Goal: Information Seeking & Learning: Learn about a topic

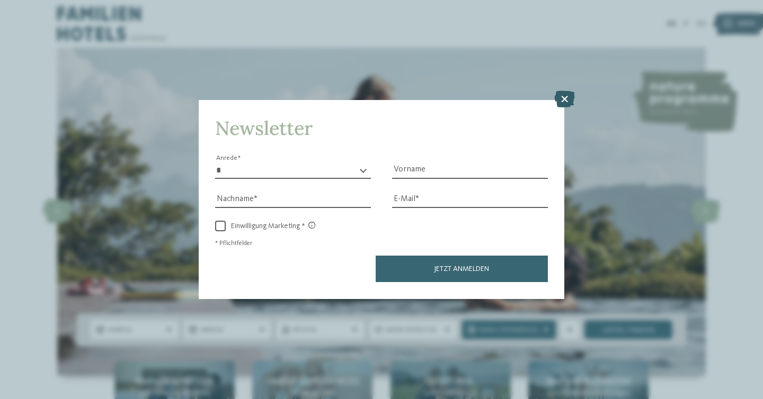
click at [566, 102] on icon at bounding box center [564, 99] width 21 height 17
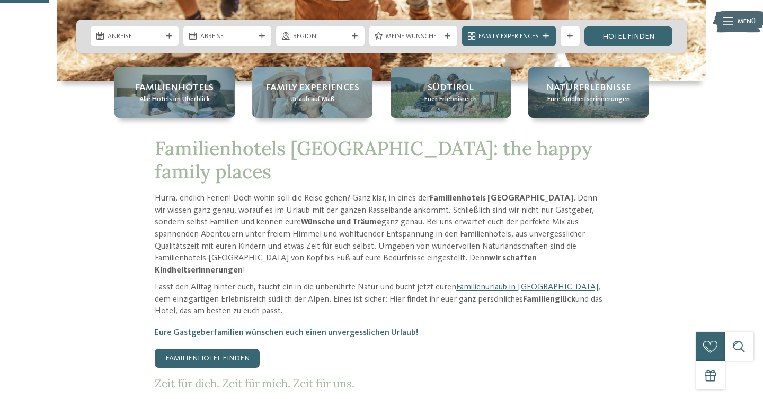
scroll to position [283, 0]
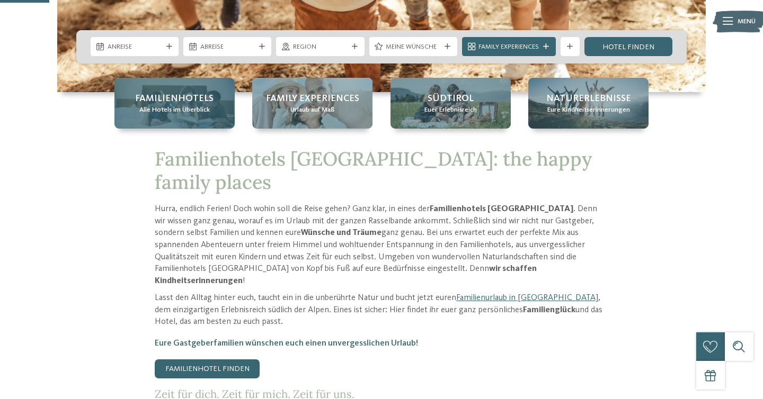
click at [178, 104] on span "Familienhotels" at bounding box center [174, 98] width 78 height 13
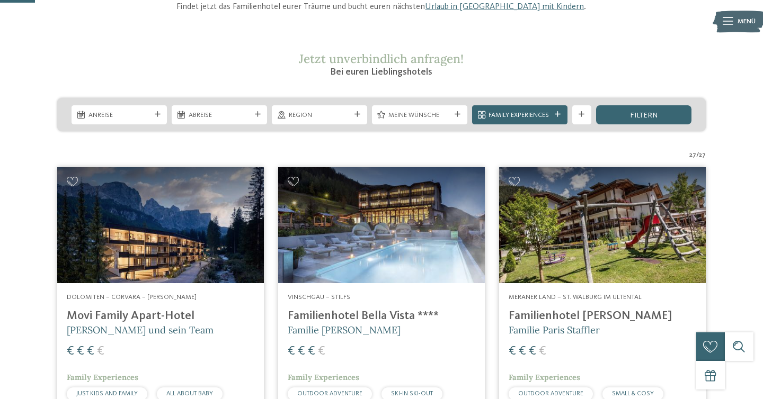
scroll to position [153, 0]
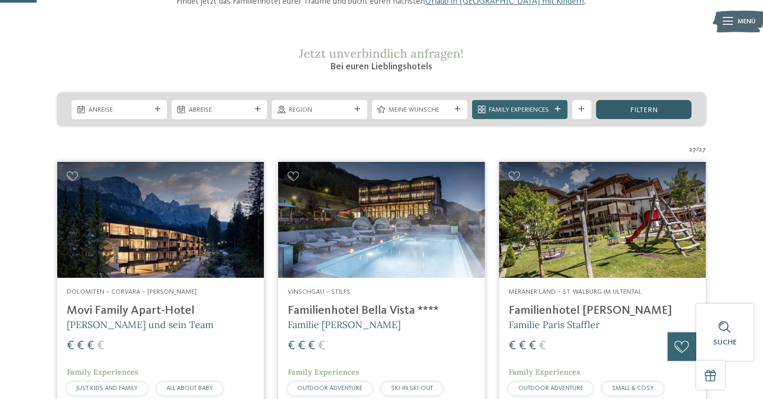
click at [625, 113] on div "filtern" at bounding box center [643, 109] width 95 height 19
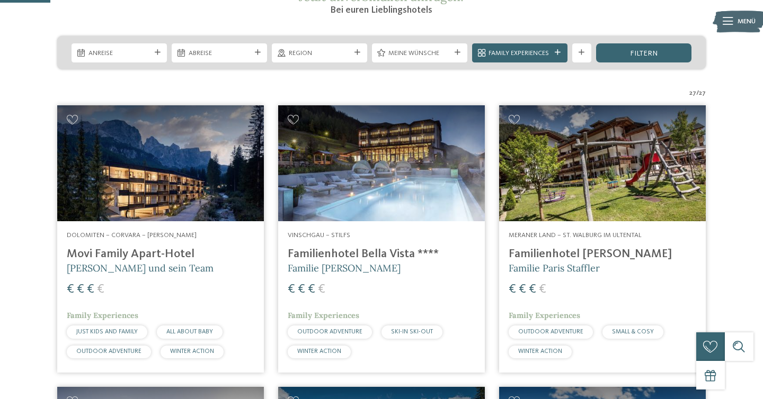
scroll to position [207, 0]
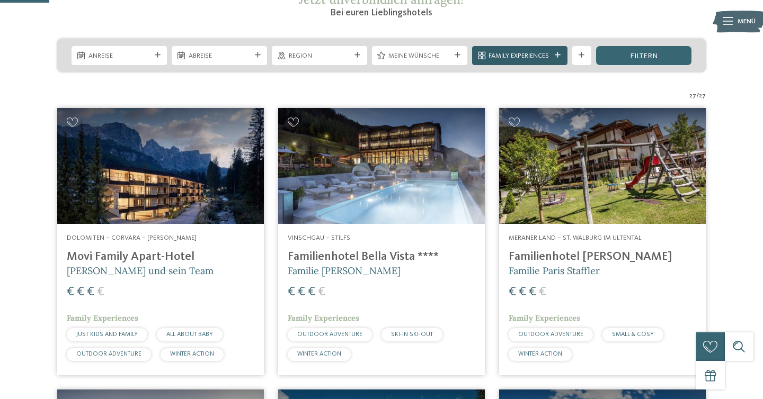
click at [556, 55] on icon at bounding box center [557, 55] width 6 height 6
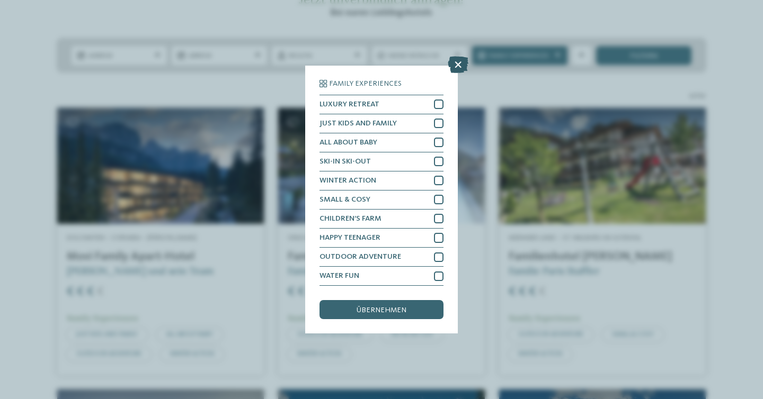
click at [456, 74] on div at bounding box center [457, 66] width 21 height 18
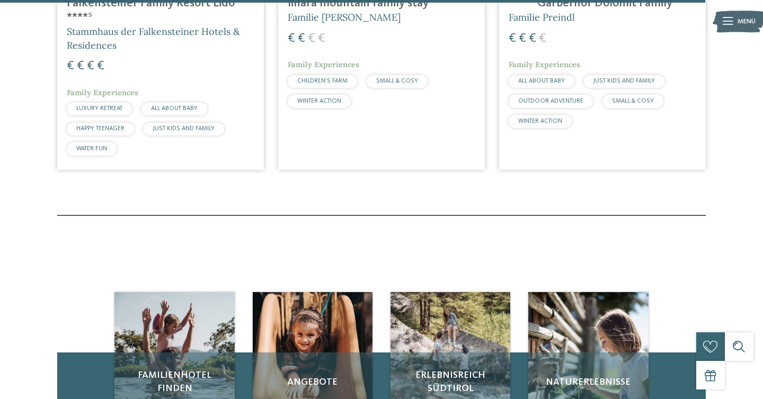
scroll to position [2958, 0]
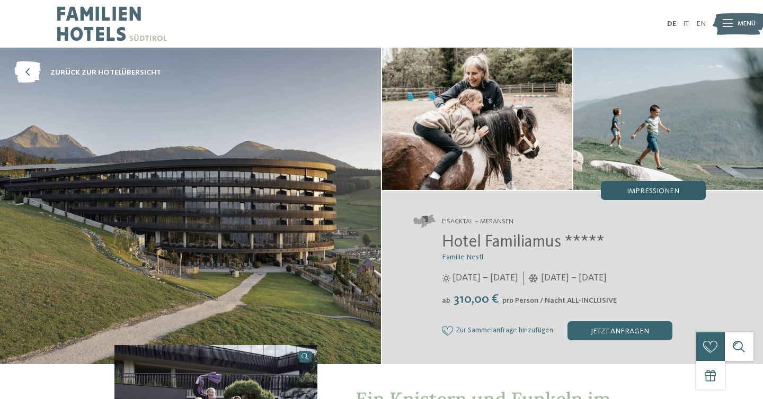
click at [639, 192] on span "Impressionen" at bounding box center [652, 190] width 52 height 7
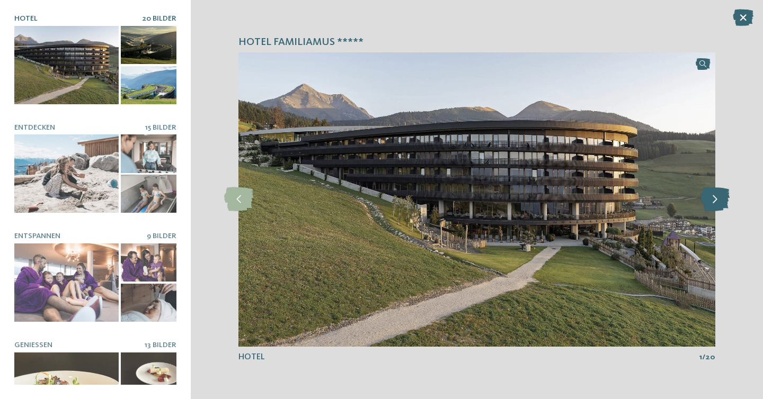
click at [716, 203] on icon at bounding box center [714, 199] width 29 height 24
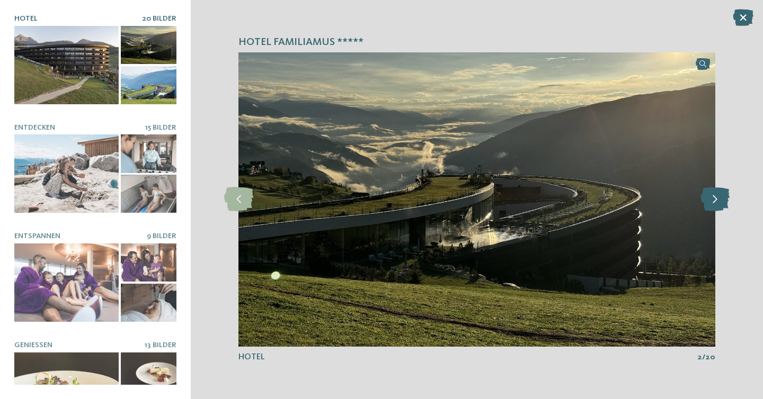
click at [715, 201] on icon at bounding box center [714, 199] width 29 height 24
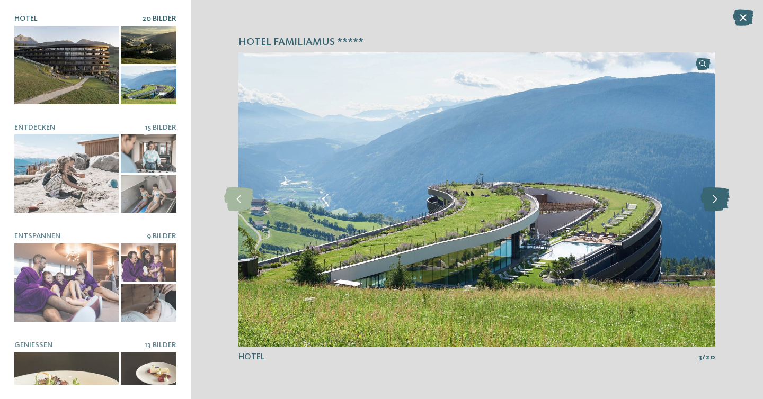
click at [714, 200] on icon at bounding box center [714, 199] width 29 height 24
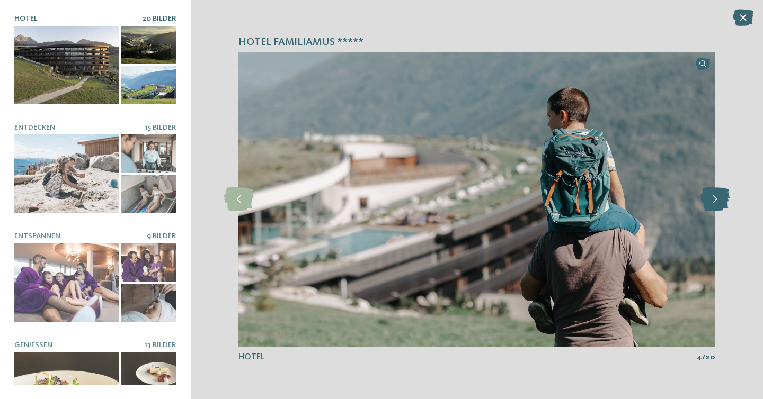
click at [714, 200] on icon at bounding box center [714, 199] width 29 height 24
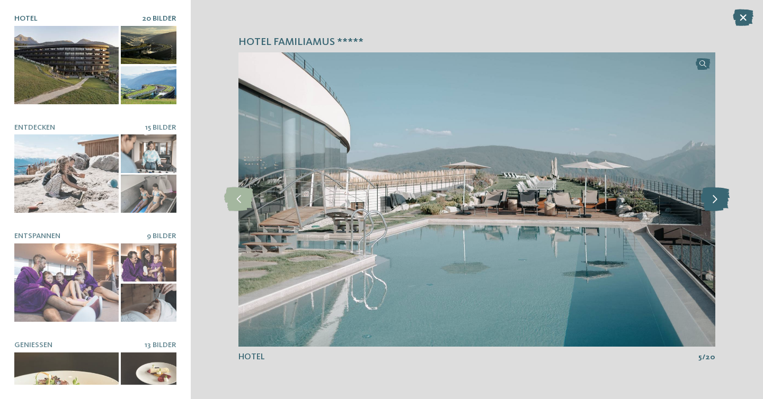
click at [714, 200] on icon at bounding box center [714, 199] width 29 height 24
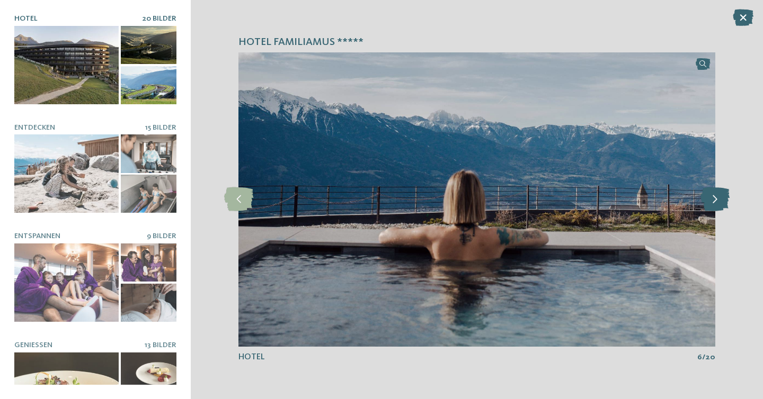
click at [714, 200] on icon at bounding box center [714, 199] width 29 height 24
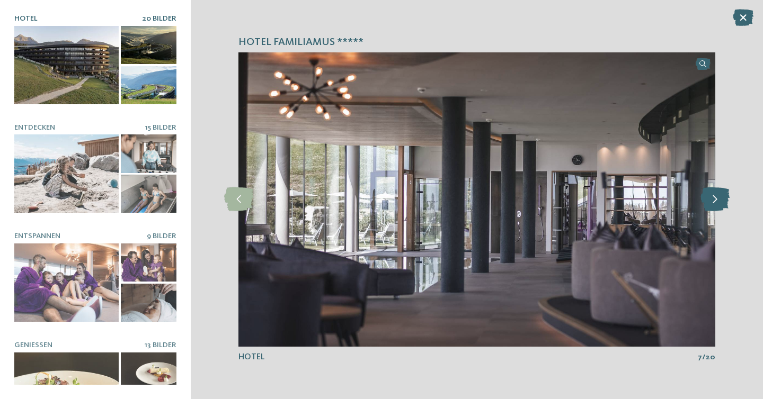
click at [714, 200] on icon at bounding box center [714, 199] width 29 height 24
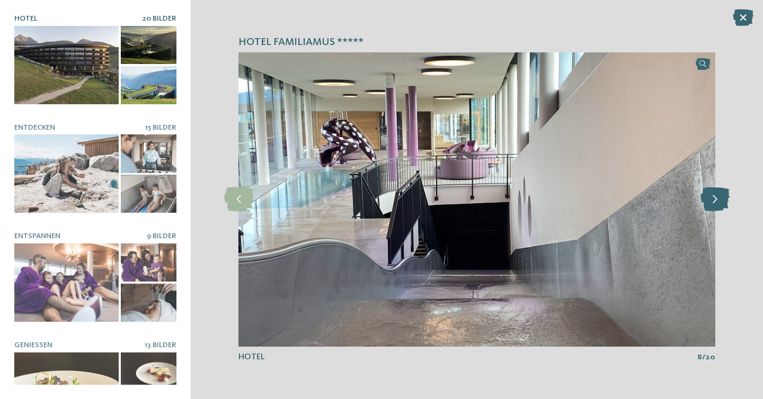
click at [714, 200] on icon at bounding box center [714, 199] width 29 height 24
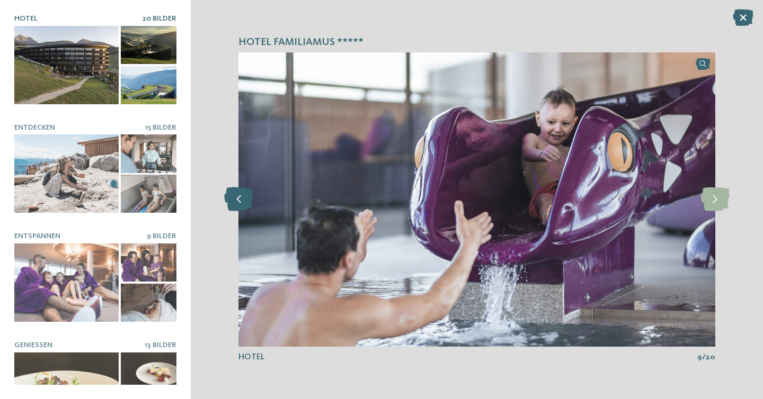
click at [240, 202] on icon at bounding box center [238, 199] width 29 height 24
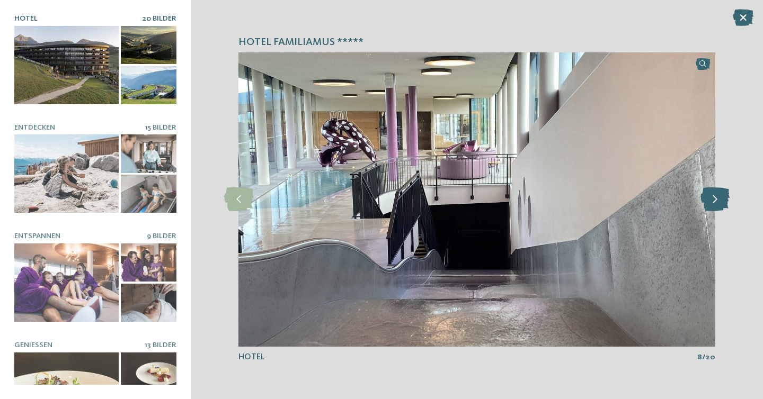
click at [711, 200] on icon at bounding box center [714, 199] width 29 height 24
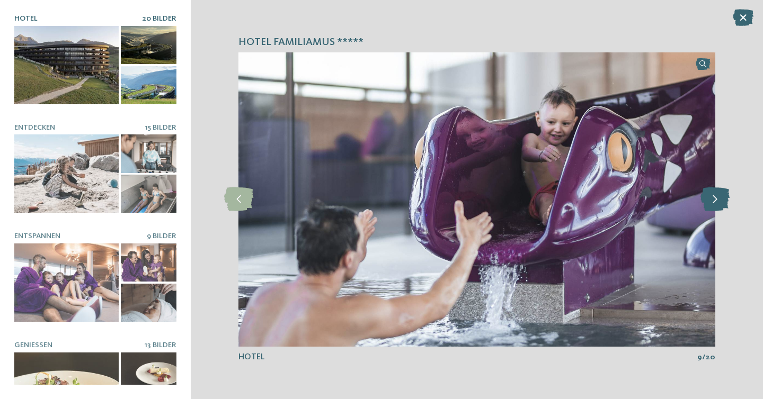
click at [712, 200] on icon at bounding box center [714, 199] width 29 height 24
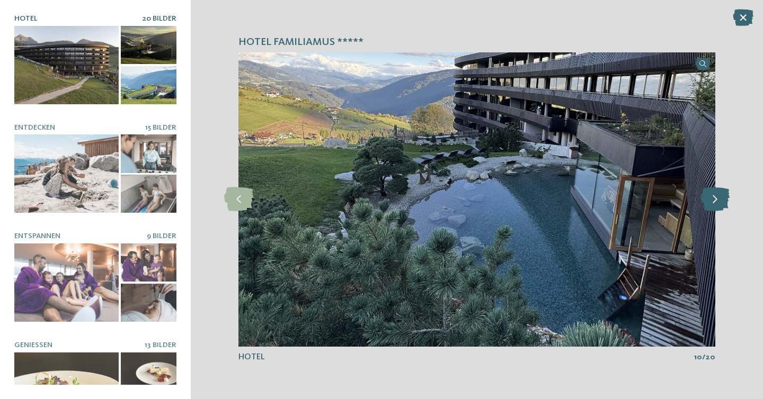
click at [712, 200] on icon at bounding box center [714, 199] width 29 height 24
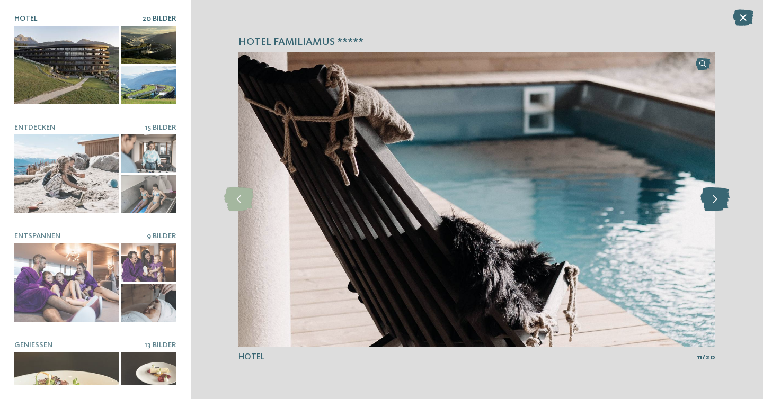
click at [712, 200] on icon at bounding box center [714, 199] width 29 height 24
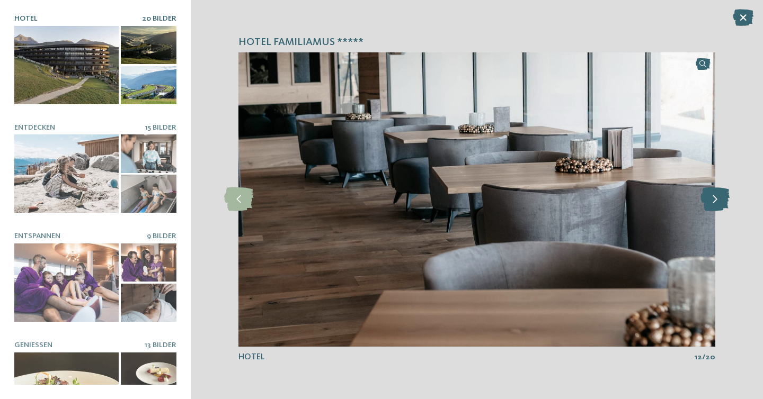
click at [712, 200] on icon at bounding box center [714, 199] width 29 height 24
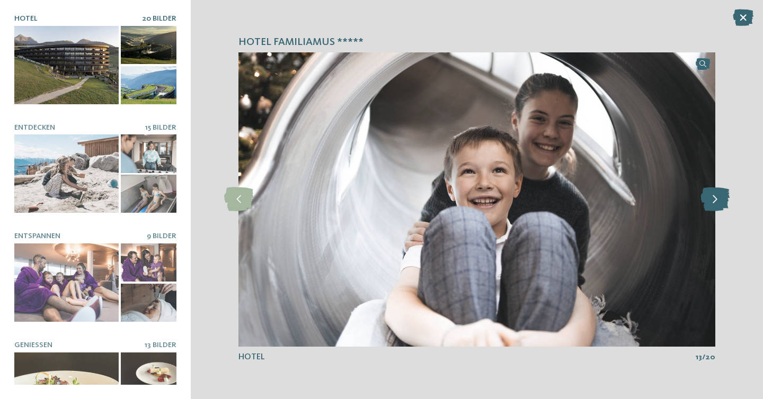
click at [712, 200] on icon at bounding box center [714, 199] width 29 height 24
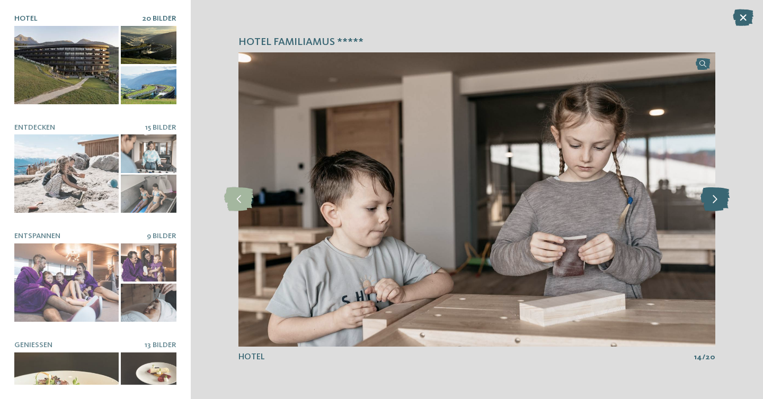
click at [712, 200] on icon at bounding box center [714, 199] width 29 height 24
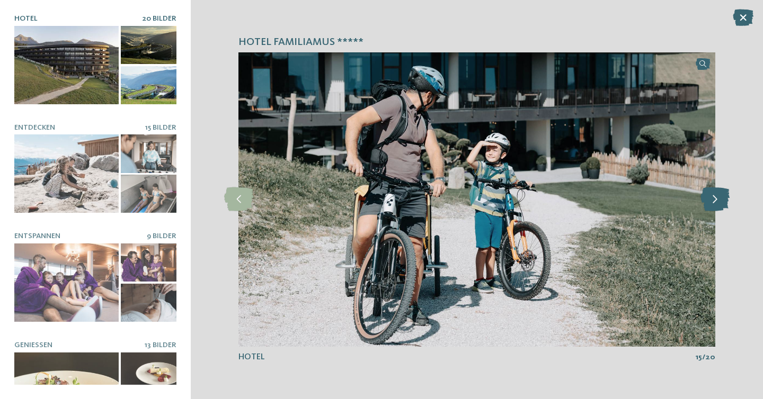
click at [712, 200] on icon at bounding box center [714, 199] width 29 height 24
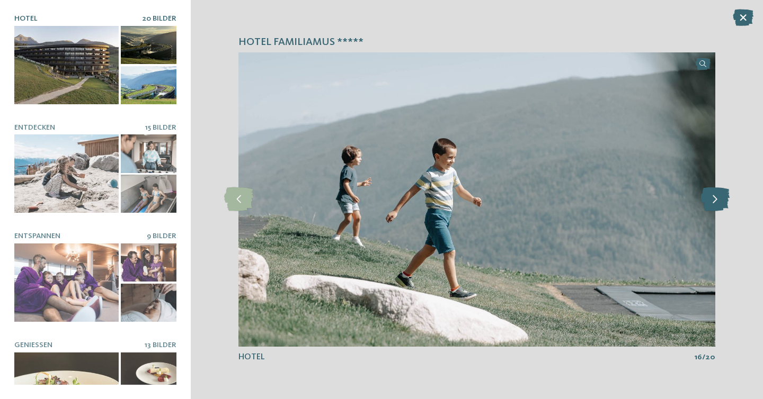
click at [712, 200] on icon at bounding box center [714, 199] width 29 height 24
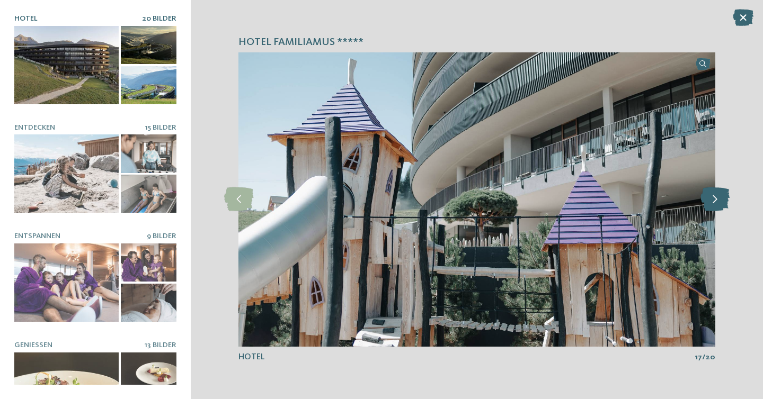
click at [712, 200] on icon at bounding box center [714, 199] width 29 height 24
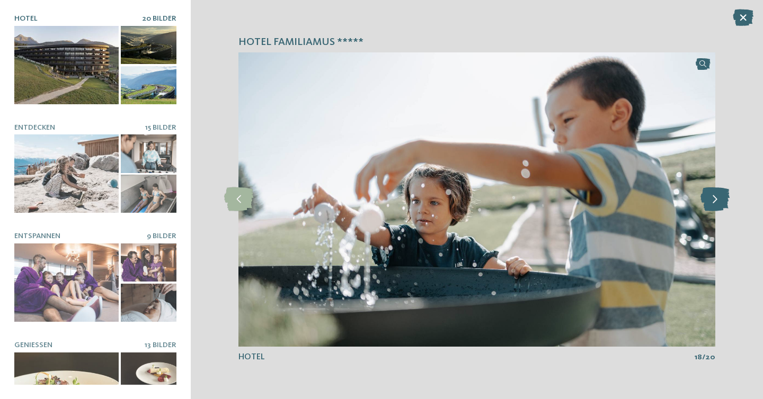
click at [712, 200] on icon at bounding box center [714, 199] width 29 height 24
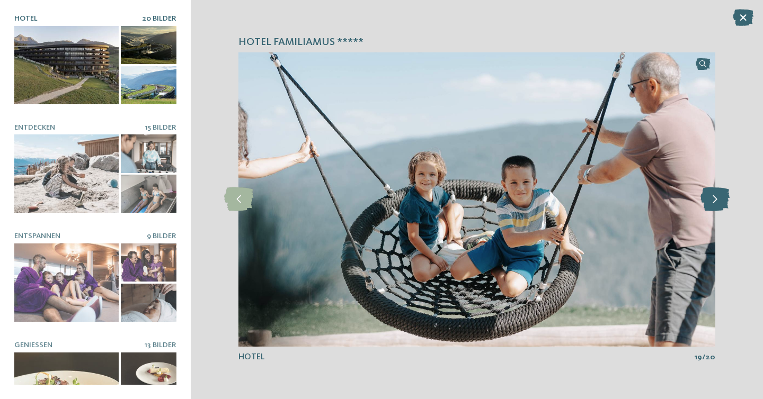
click at [712, 200] on icon at bounding box center [714, 199] width 29 height 24
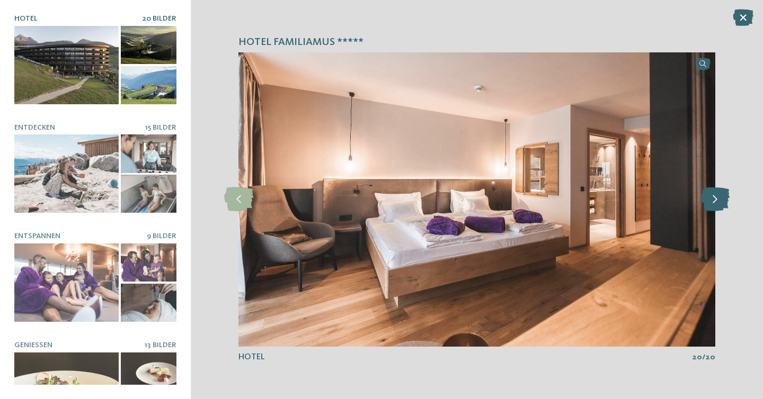
click at [712, 200] on icon at bounding box center [714, 199] width 29 height 24
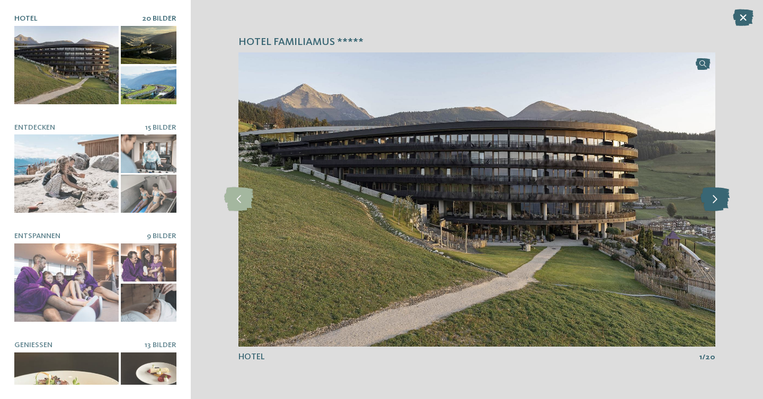
click at [712, 200] on icon at bounding box center [714, 199] width 29 height 24
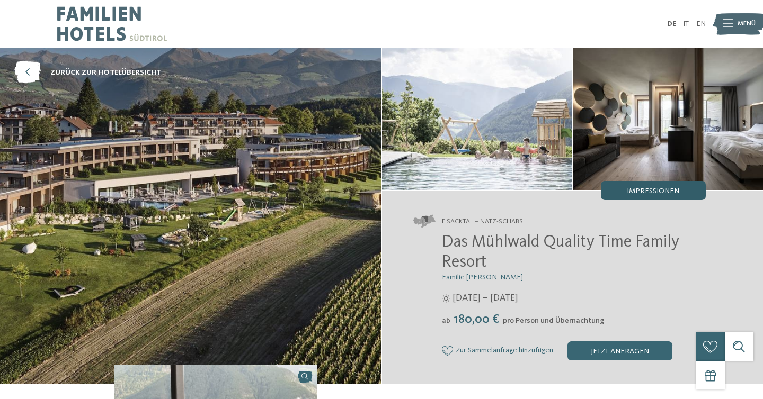
click at [644, 189] on span "Impressionen" at bounding box center [652, 190] width 52 height 7
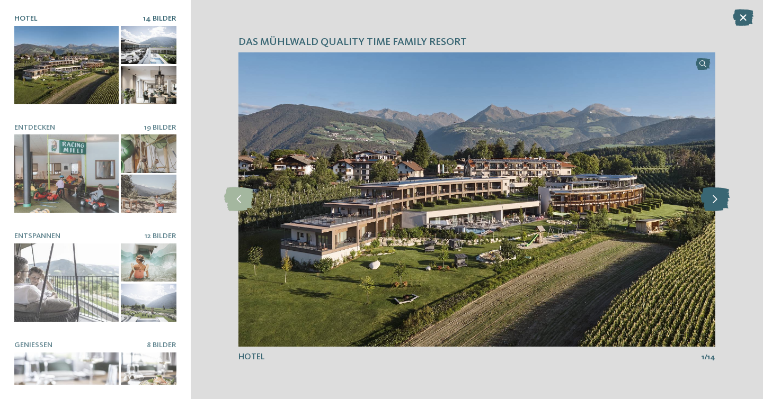
click at [713, 202] on icon at bounding box center [714, 199] width 29 height 24
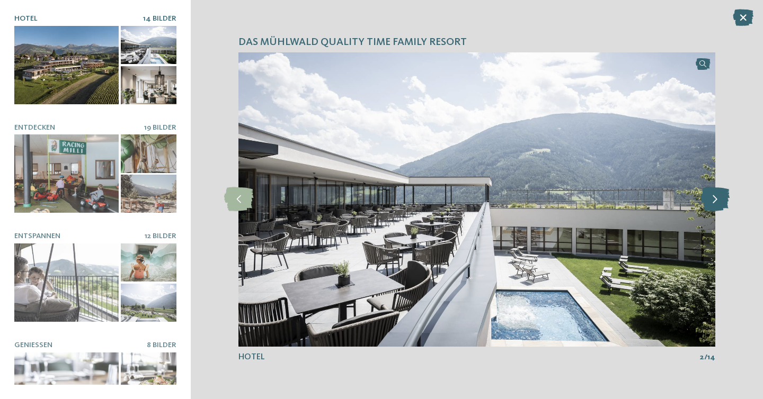
click at [713, 201] on icon at bounding box center [714, 199] width 29 height 24
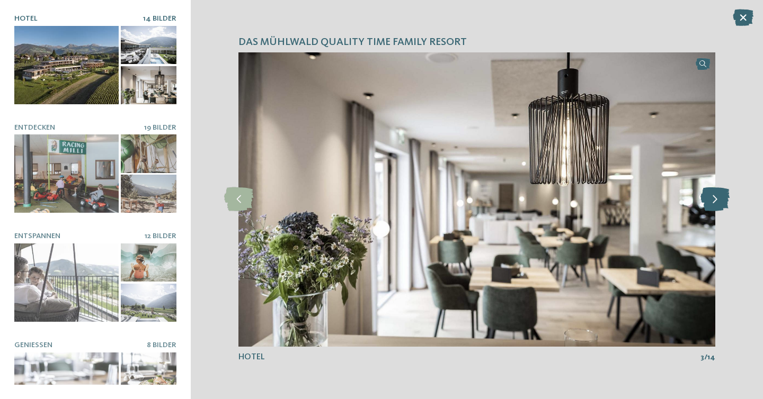
click at [713, 201] on icon at bounding box center [714, 199] width 29 height 24
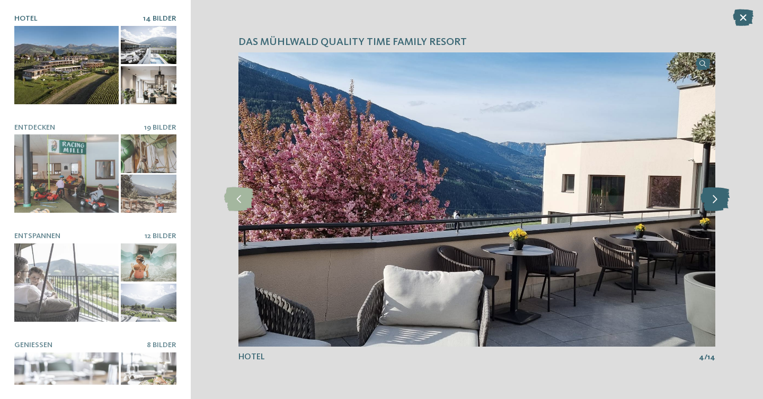
click at [713, 201] on icon at bounding box center [714, 199] width 29 height 24
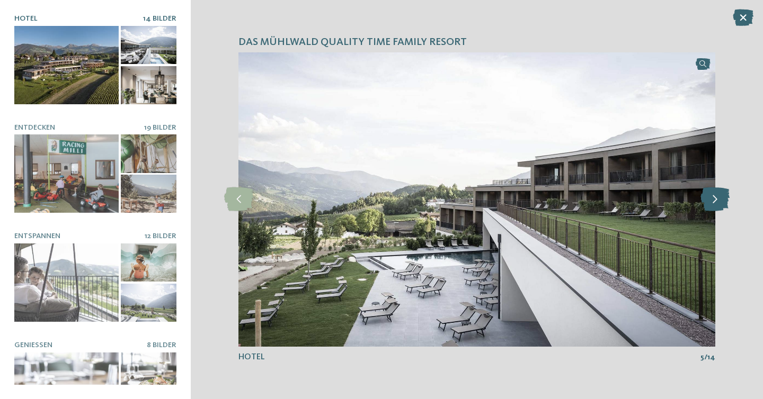
click at [713, 201] on icon at bounding box center [714, 199] width 29 height 24
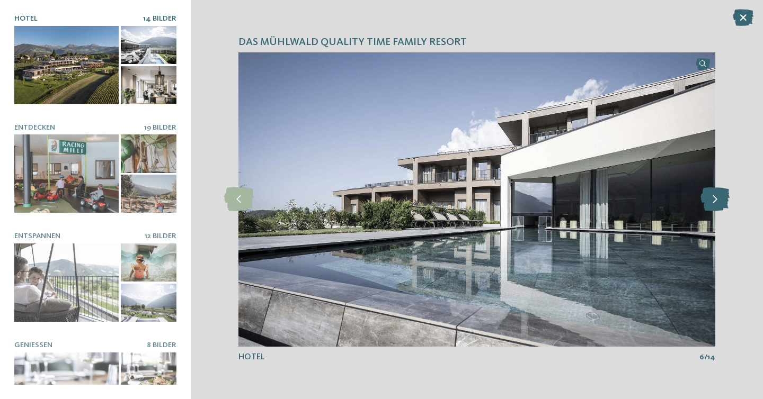
click at [713, 201] on icon at bounding box center [714, 199] width 29 height 24
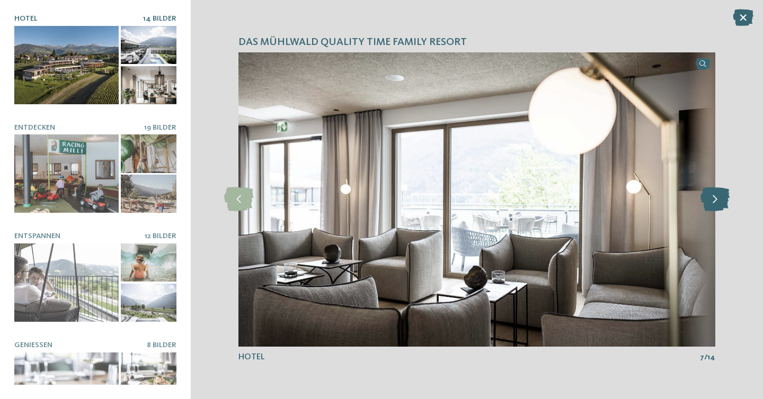
click at [713, 201] on icon at bounding box center [714, 199] width 29 height 24
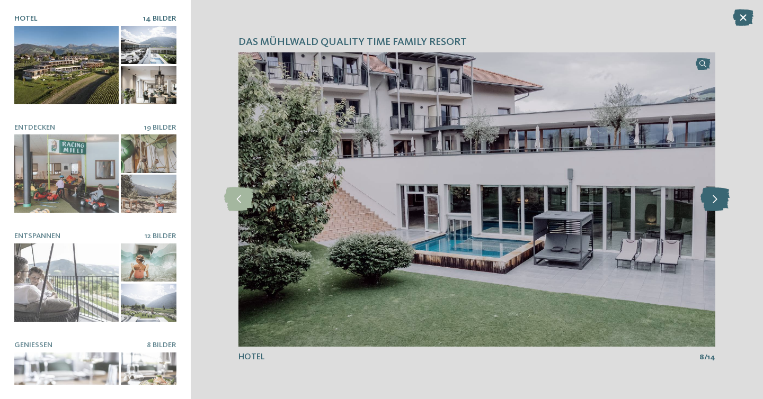
click at [713, 201] on icon at bounding box center [714, 199] width 29 height 24
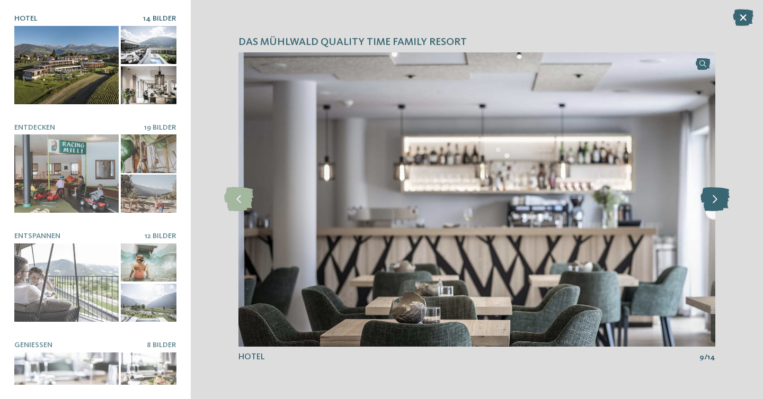
click at [713, 201] on icon at bounding box center [714, 199] width 29 height 24
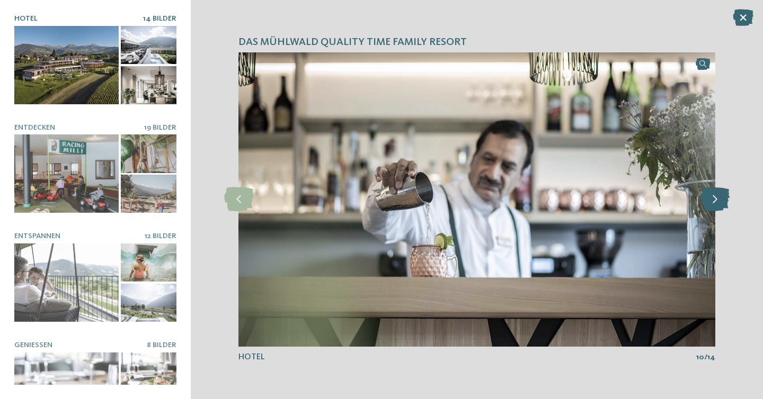
click at [713, 201] on icon at bounding box center [714, 199] width 29 height 24
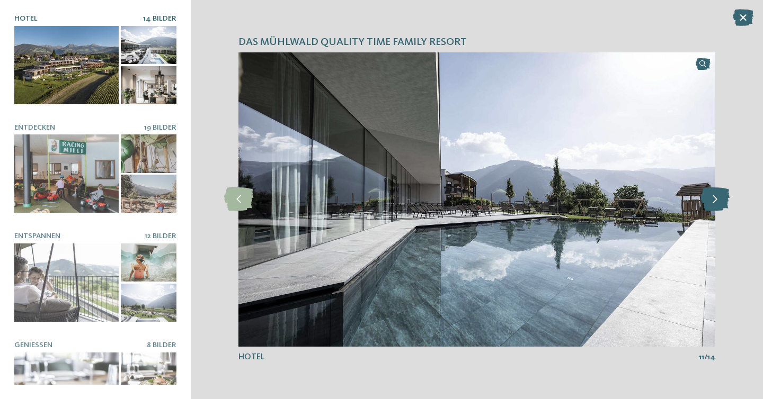
click at [713, 201] on icon at bounding box center [714, 199] width 29 height 24
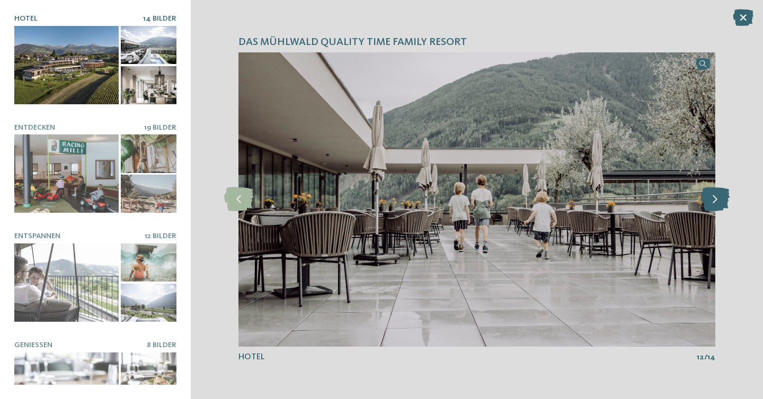
click at [713, 201] on icon at bounding box center [714, 199] width 29 height 24
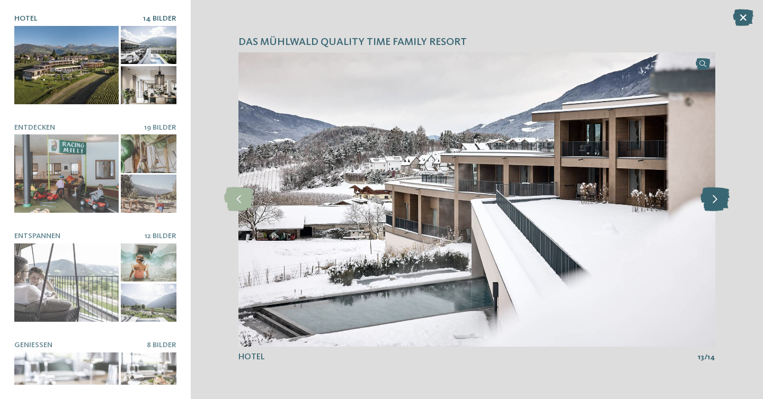
click at [713, 201] on icon at bounding box center [714, 199] width 29 height 24
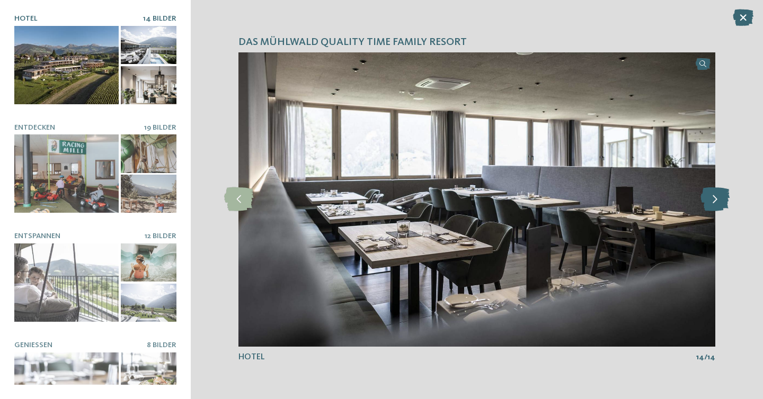
click at [713, 201] on icon at bounding box center [714, 199] width 29 height 24
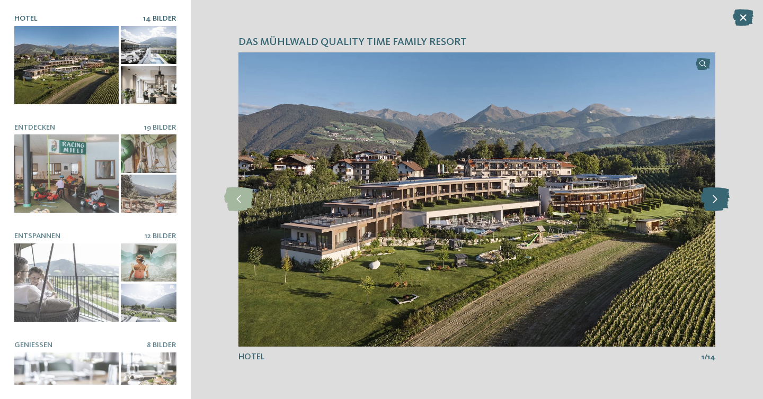
click at [713, 201] on icon at bounding box center [714, 199] width 29 height 24
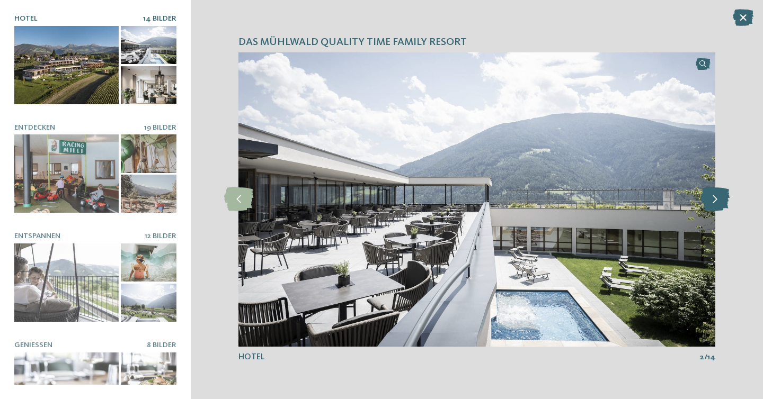
click at [713, 201] on icon at bounding box center [714, 199] width 29 height 24
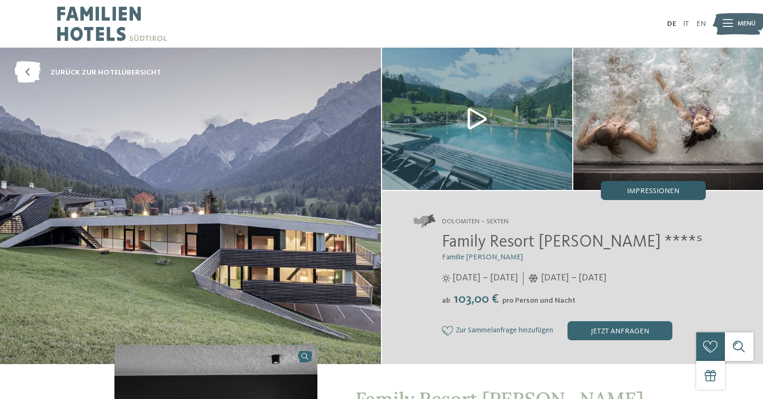
click at [640, 193] on span "Impressionen" at bounding box center [652, 190] width 52 height 7
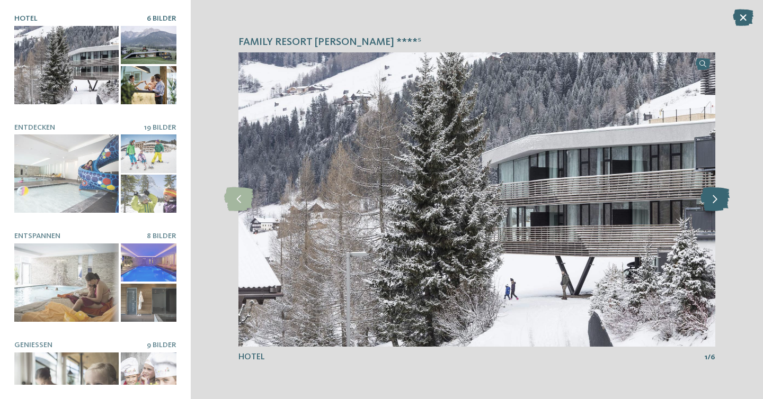
click at [718, 202] on icon at bounding box center [714, 199] width 29 height 24
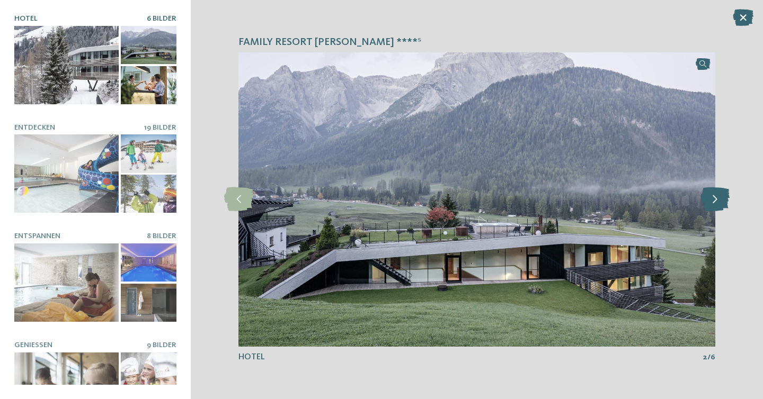
click at [718, 202] on icon at bounding box center [714, 199] width 29 height 24
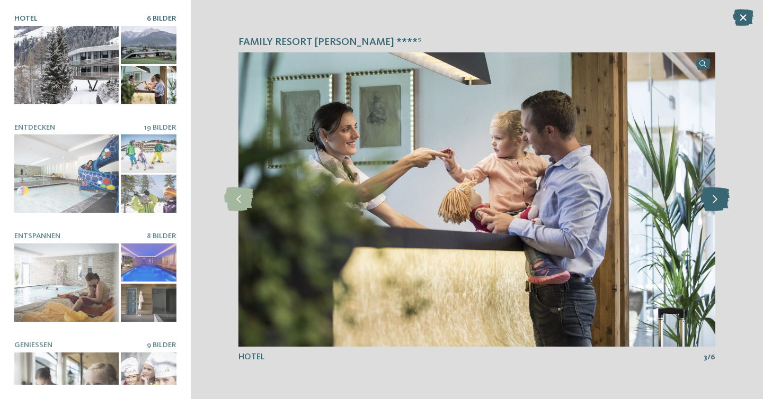
click at [718, 202] on icon at bounding box center [714, 199] width 29 height 24
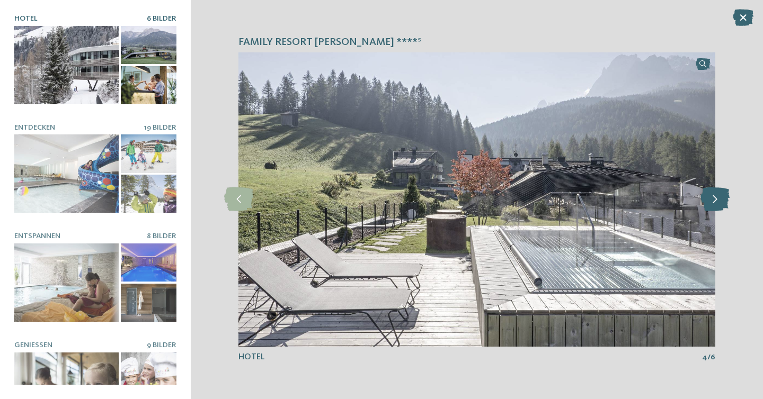
click at [718, 202] on icon at bounding box center [714, 199] width 29 height 24
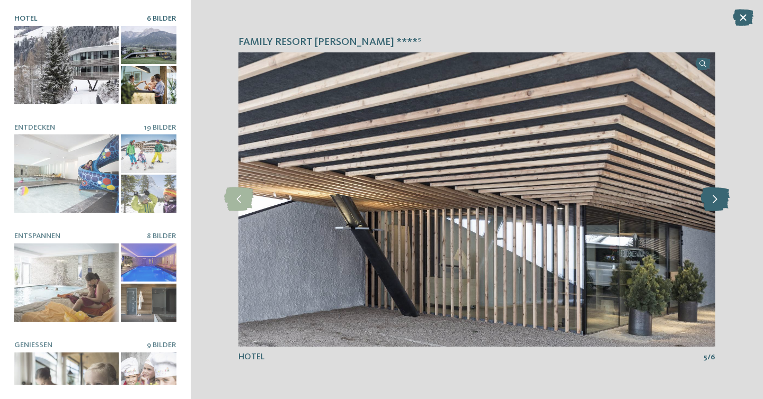
click at [718, 202] on icon at bounding box center [714, 199] width 29 height 24
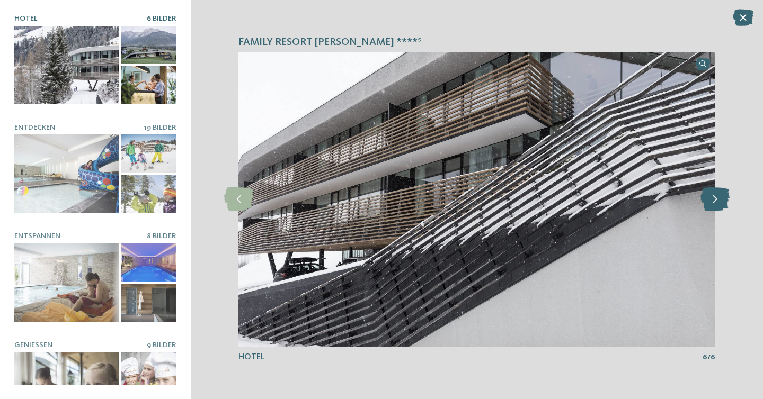
click at [718, 202] on icon at bounding box center [714, 199] width 29 height 24
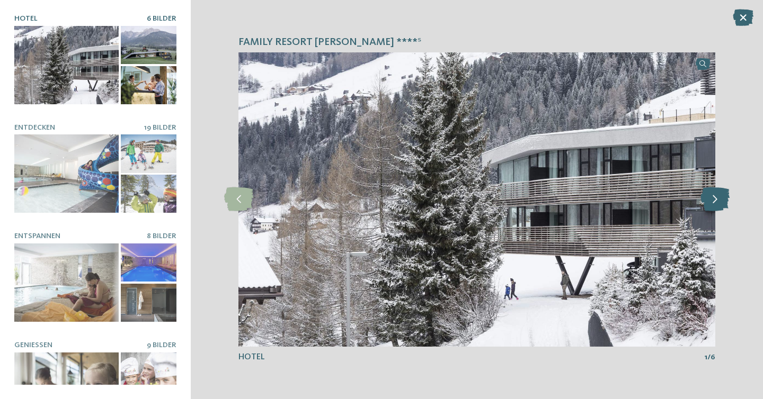
click at [718, 202] on icon at bounding box center [714, 199] width 29 height 24
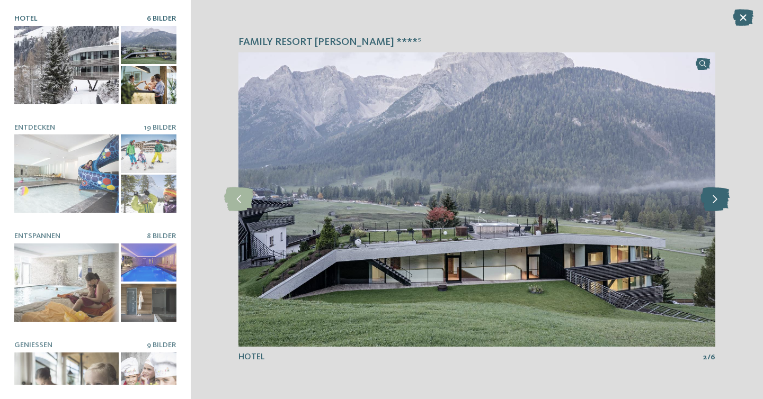
click at [718, 202] on icon at bounding box center [714, 199] width 29 height 24
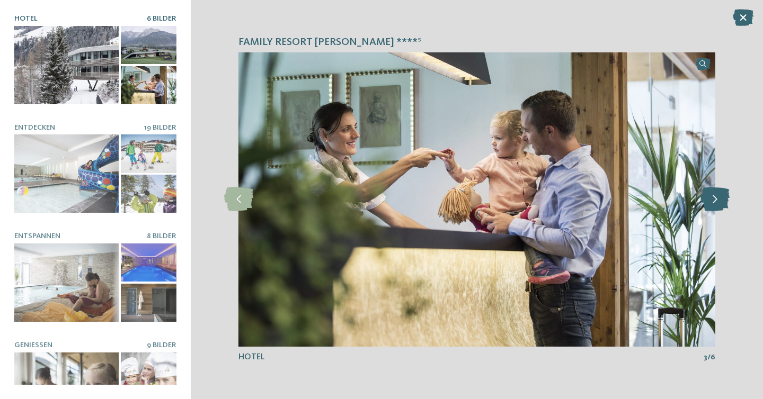
click at [718, 202] on icon at bounding box center [714, 199] width 29 height 24
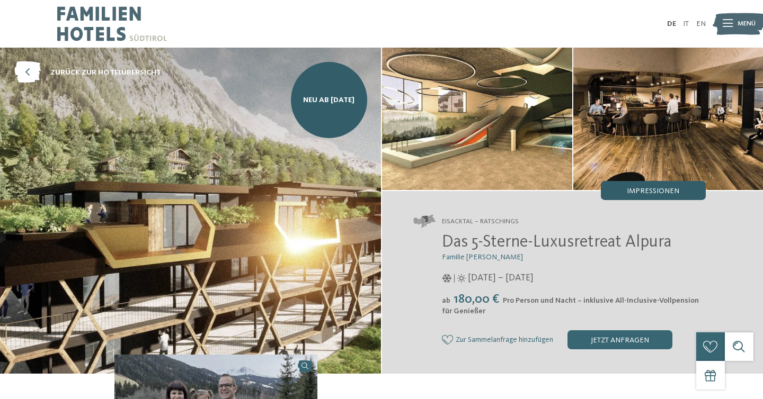
click at [651, 189] on span "Impressionen" at bounding box center [652, 190] width 52 height 7
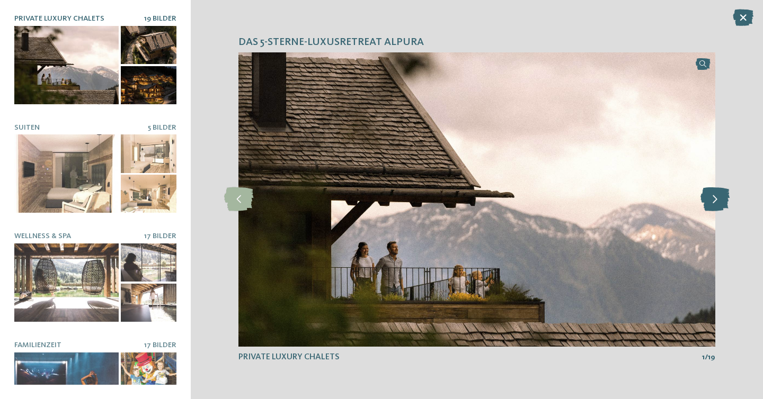
click at [713, 190] on icon at bounding box center [714, 199] width 29 height 24
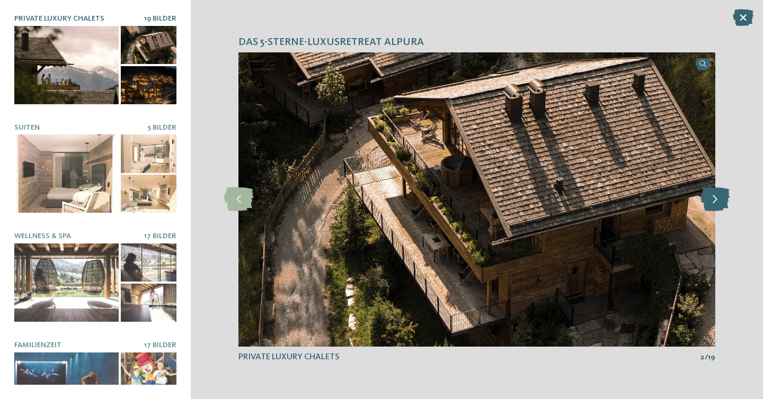
click at [713, 193] on icon at bounding box center [714, 199] width 29 height 24
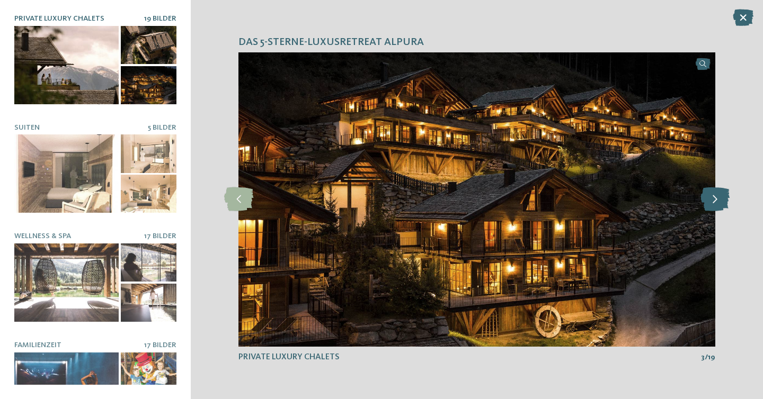
click at [713, 193] on icon at bounding box center [714, 199] width 29 height 24
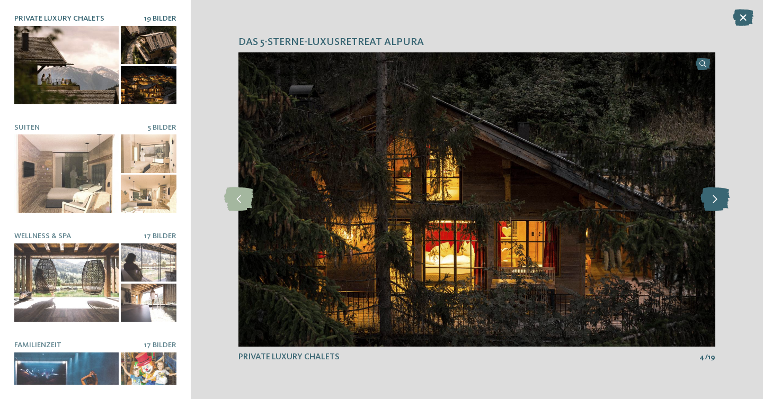
click at [713, 193] on icon at bounding box center [714, 199] width 29 height 24
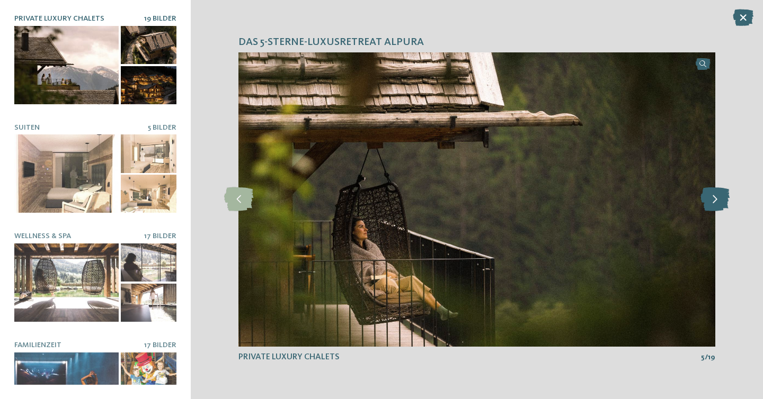
click at [713, 193] on icon at bounding box center [714, 199] width 29 height 24
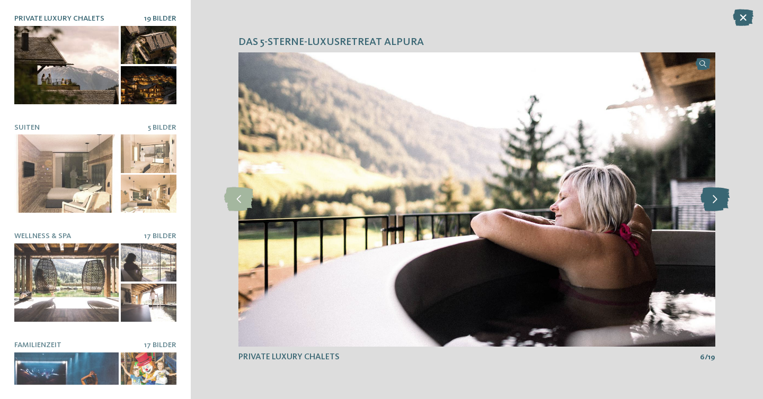
click at [713, 193] on icon at bounding box center [714, 199] width 29 height 24
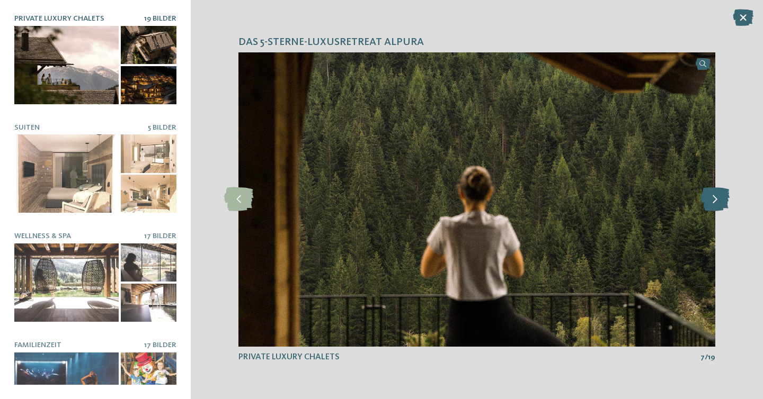
click at [713, 193] on icon at bounding box center [714, 199] width 29 height 24
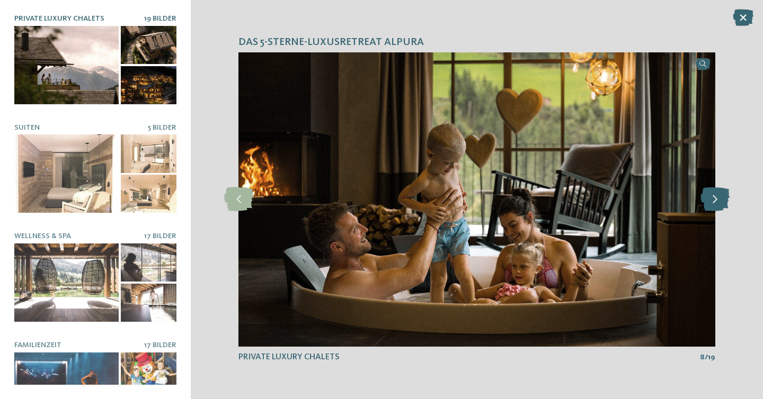
click at [713, 193] on icon at bounding box center [714, 199] width 29 height 24
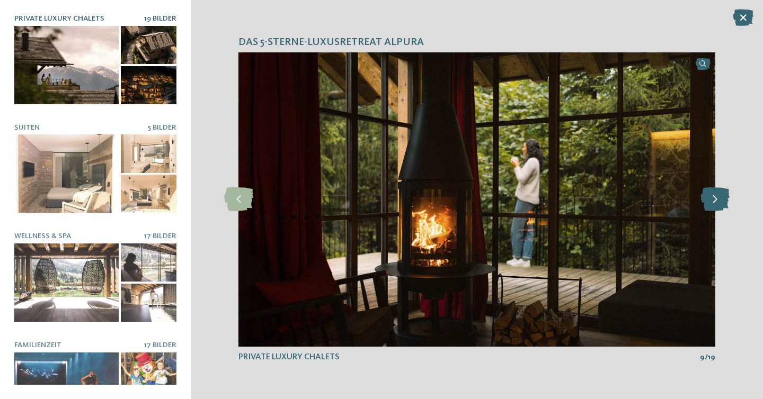
click at [713, 193] on icon at bounding box center [714, 199] width 29 height 24
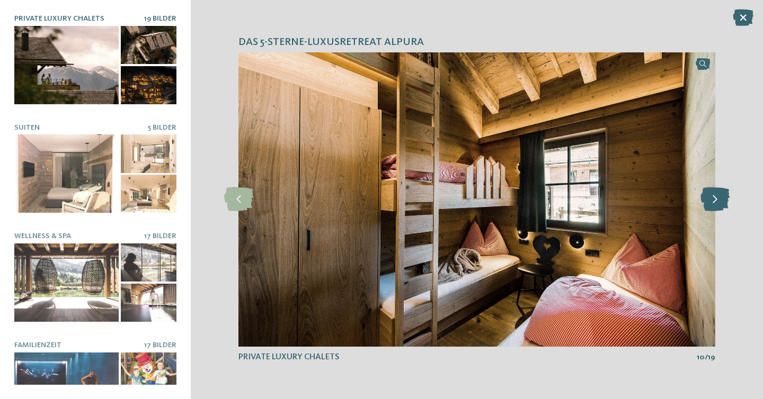
click at [713, 193] on icon at bounding box center [714, 199] width 29 height 24
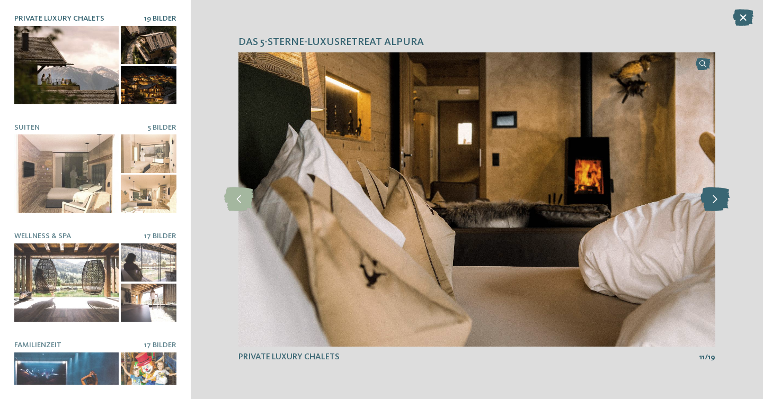
click at [713, 193] on icon at bounding box center [714, 199] width 29 height 24
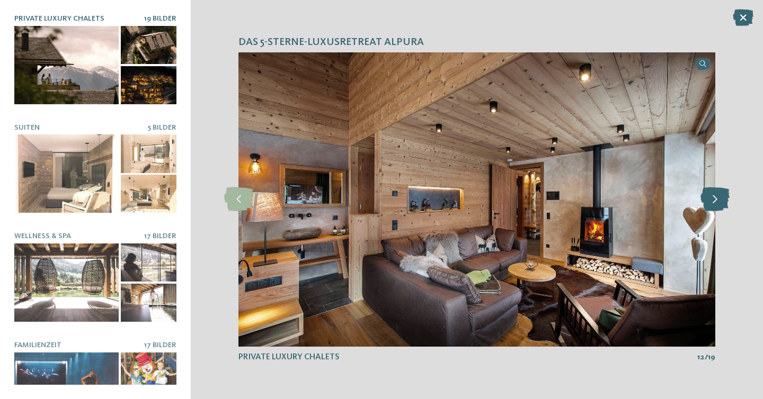
click at [713, 193] on icon at bounding box center [714, 199] width 29 height 24
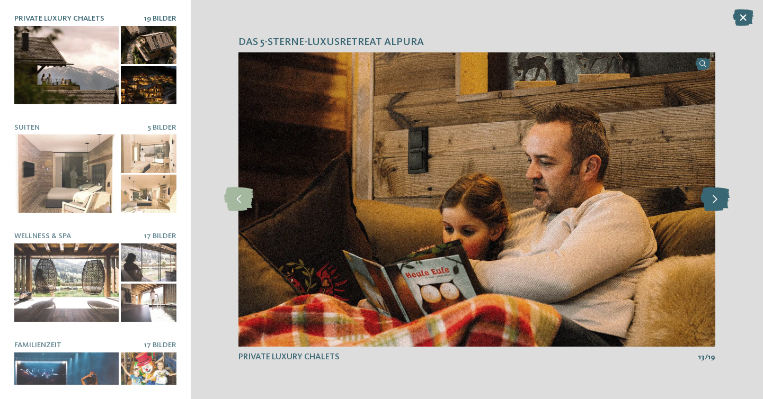
click at [713, 193] on icon at bounding box center [714, 199] width 29 height 24
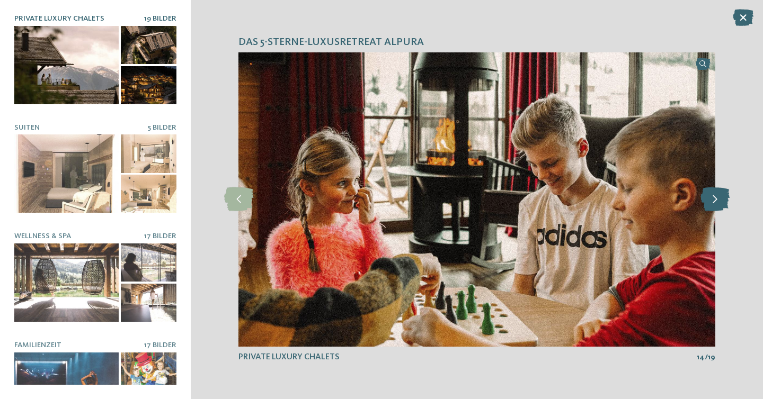
click at [713, 193] on icon at bounding box center [714, 199] width 29 height 24
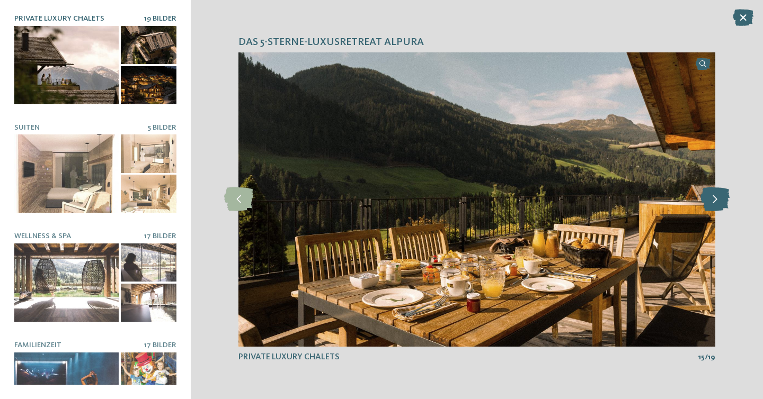
click at [713, 193] on icon at bounding box center [714, 199] width 29 height 24
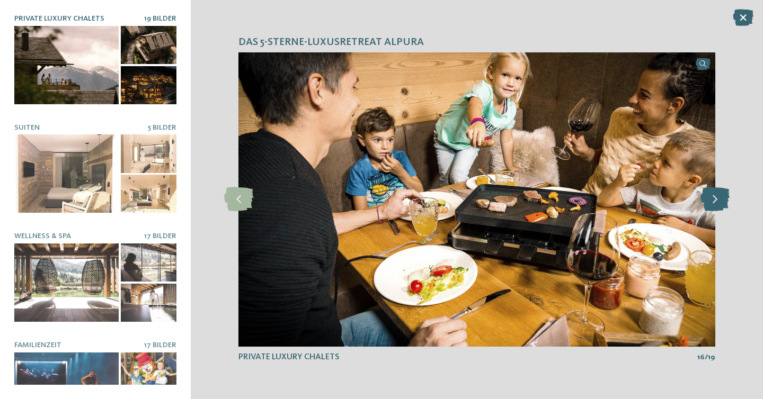
click at [713, 193] on icon at bounding box center [714, 199] width 29 height 24
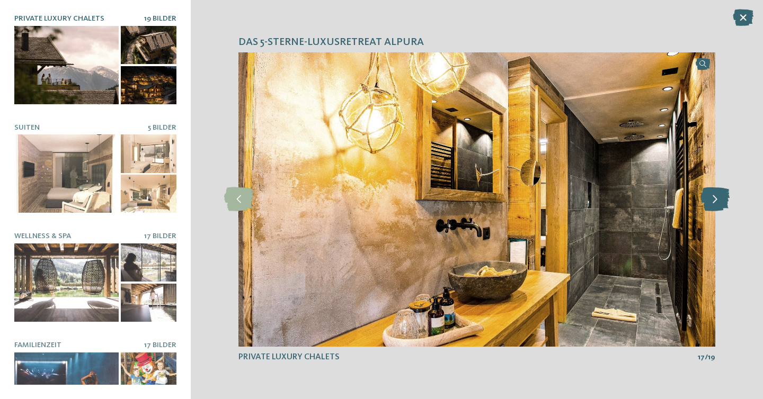
click at [713, 193] on icon at bounding box center [714, 199] width 29 height 24
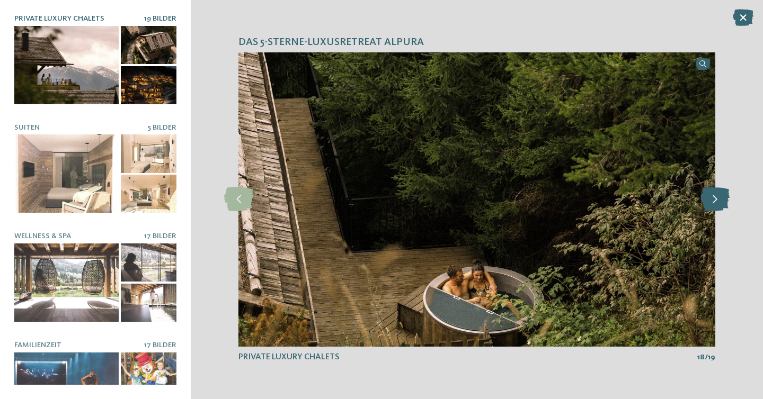
click at [713, 193] on icon at bounding box center [714, 199] width 29 height 24
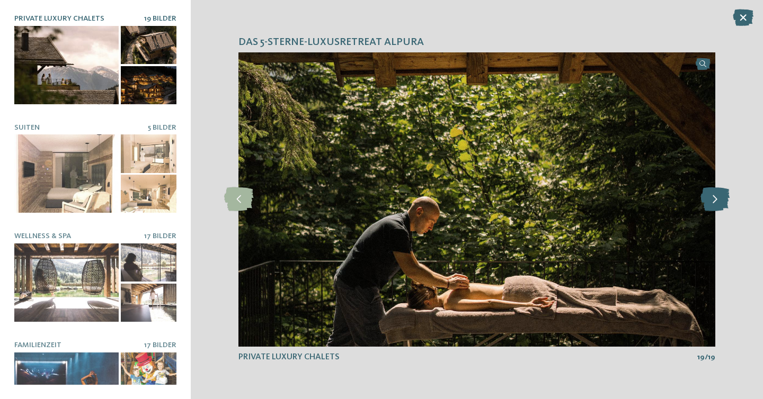
click at [713, 193] on icon at bounding box center [714, 199] width 29 height 24
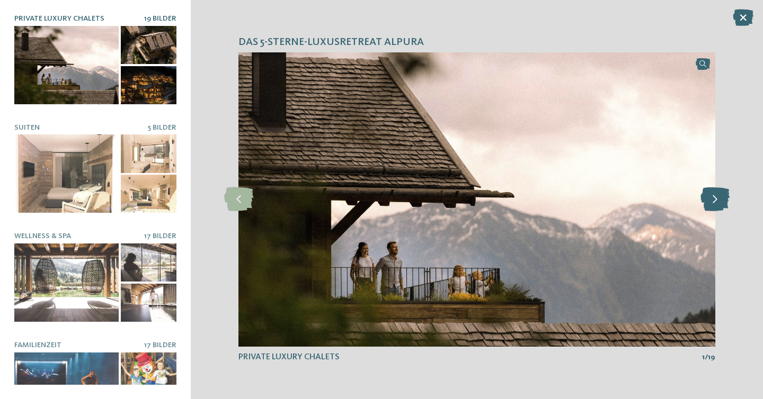
click at [713, 193] on icon at bounding box center [714, 199] width 29 height 24
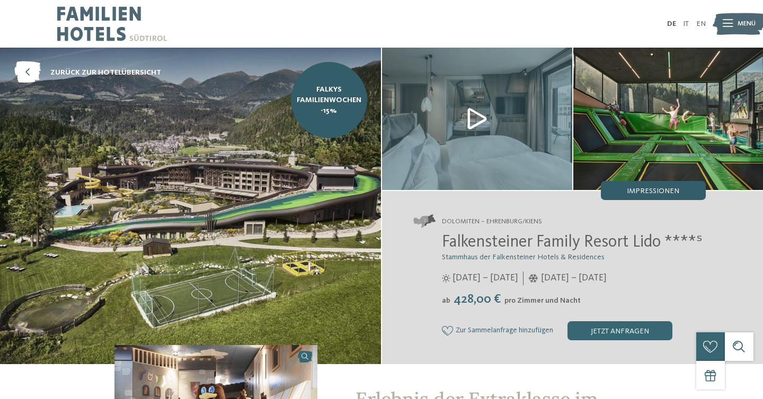
click at [643, 187] on span "Impressionen" at bounding box center [652, 190] width 52 height 7
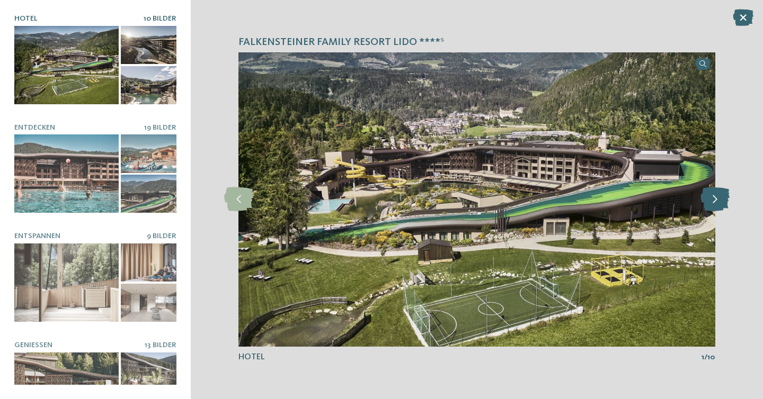
click at [719, 196] on icon at bounding box center [714, 199] width 29 height 24
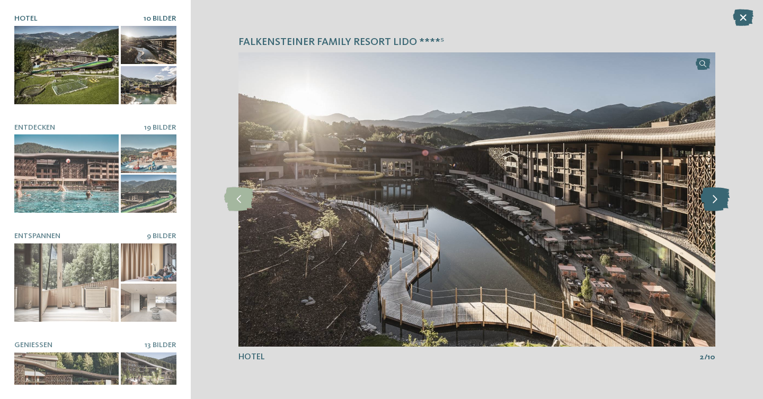
click at [719, 196] on icon at bounding box center [714, 199] width 29 height 24
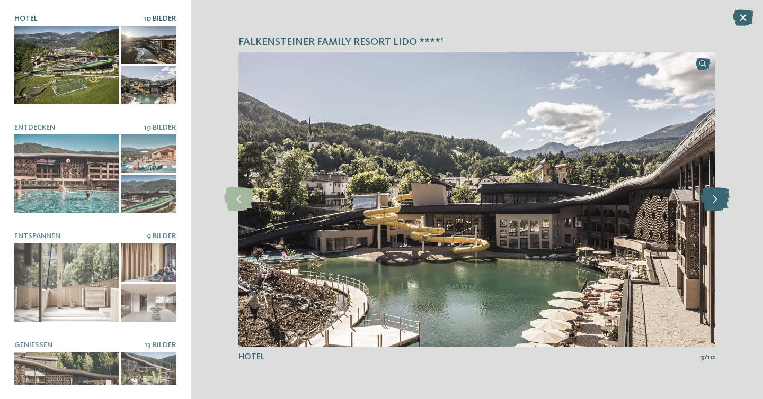
click at [719, 196] on icon at bounding box center [714, 199] width 29 height 24
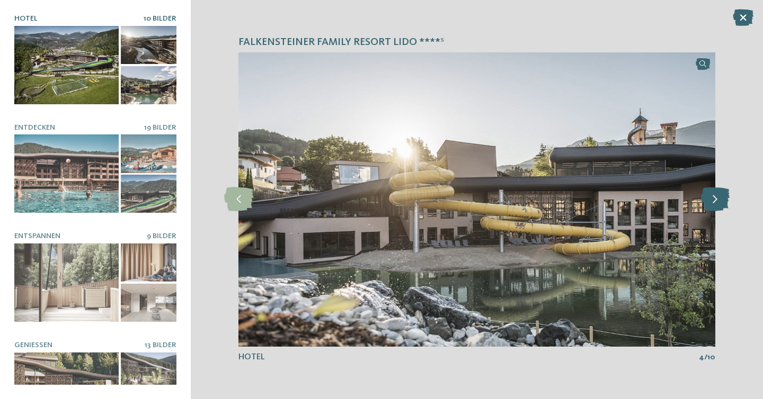
click at [719, 196] on icon at bounding box center [714, 199] width 29 height 24
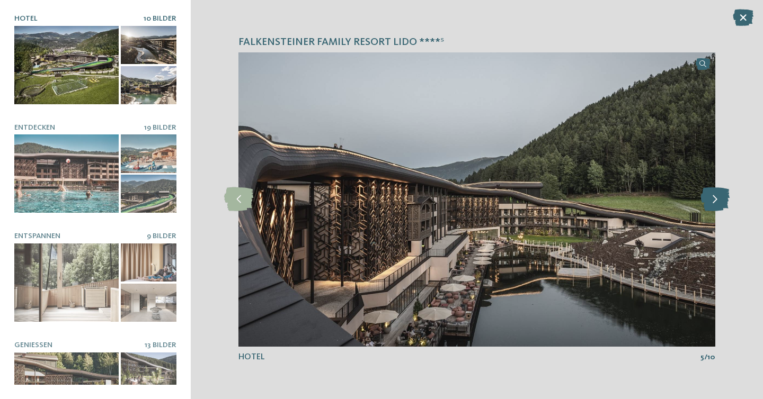
click at [719, 196] on icon at bounding box center [714, 199] width 29 height 24
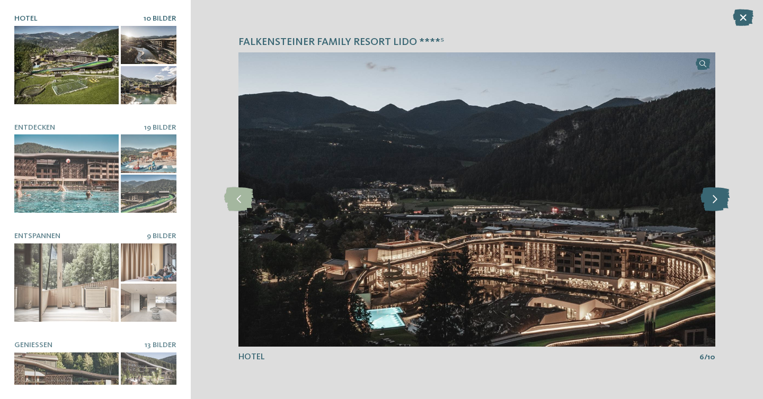
click at [719, 196] on icon at bounding box center [714, 199] width 29 height 24
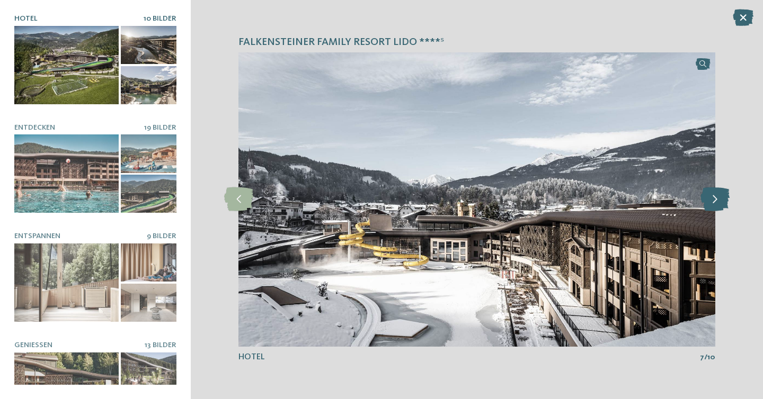
click at [719, 196] on icon at bounding box center [714, 199] width 29 height 24
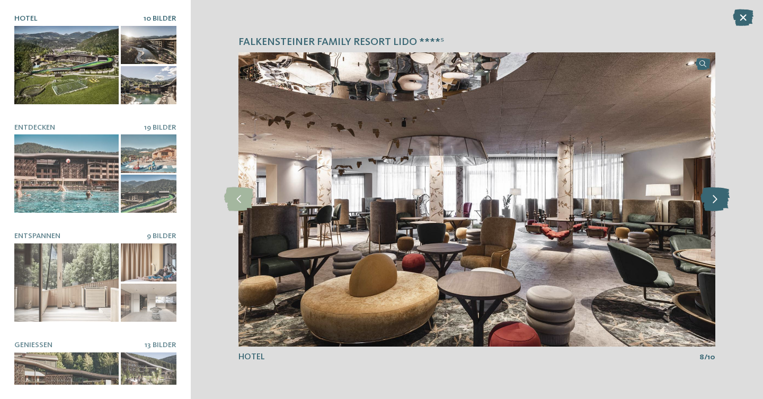
click at [719, 196] on icon at bounding box center [714, 199] width 29 height 24
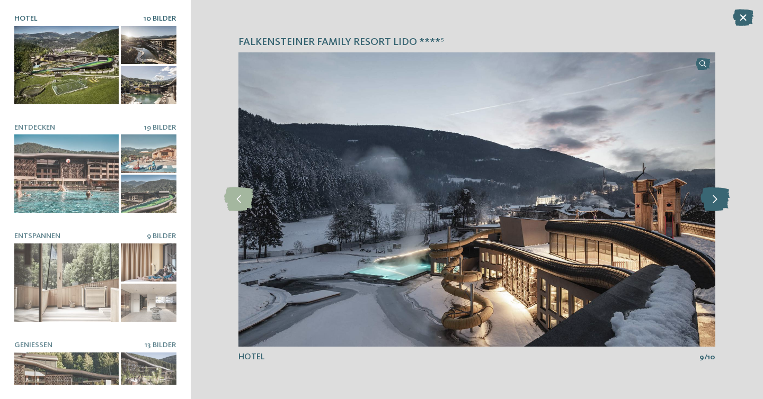
click at [719, 196] on icon at bounding box center [714, 199] width 29 height 24
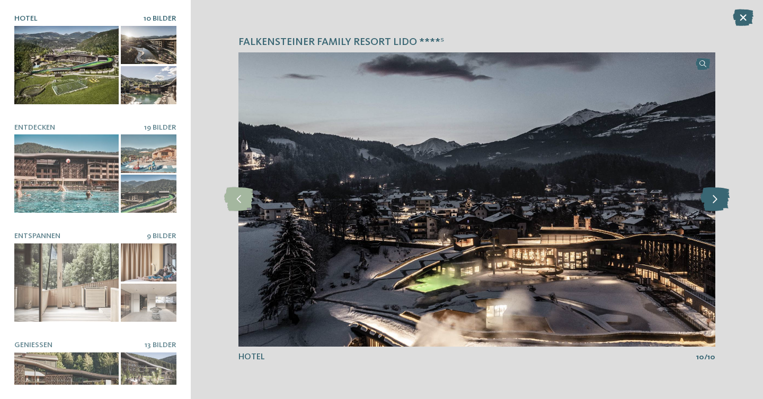
click at [719, 196] on icon at bounding box center [714, 199] width 29 height 24
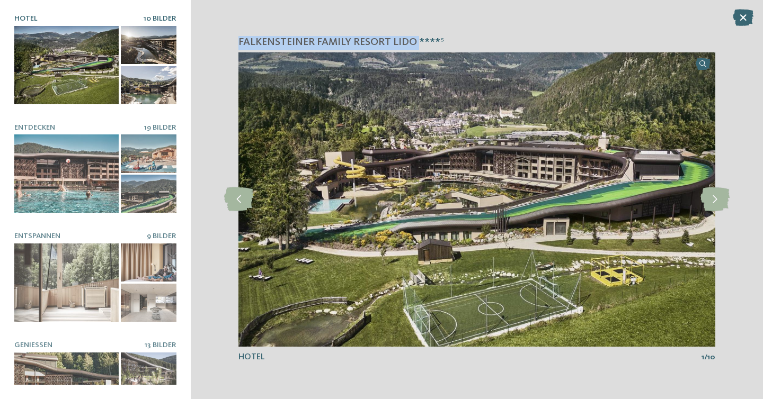
drag, startPoint x: 240, startPoint y: 41, endPoint x: 416, endPoint y: 43, distance: 175.8
click at [416, 43] on span "Falkensteiner Family Resort Lido ****ˢ" at bounding box center [340, 42] width 205 height 15
copy span "Falkensteiner Family Resort Lido"
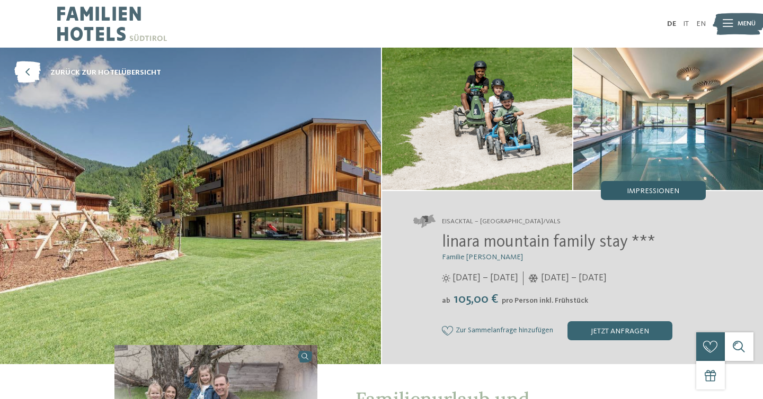
click at [632, 191] on span "Impressionen" at bounding box center [652, 190] width 52 height 7
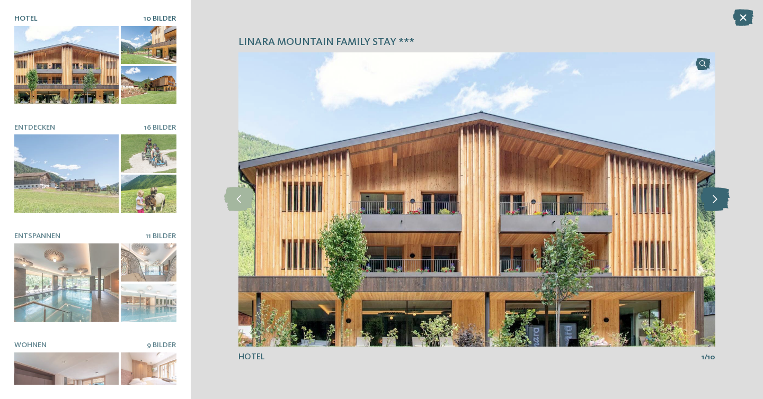
click at [709, 194] on icon at bounding box center [714, 199] width 29 height 24
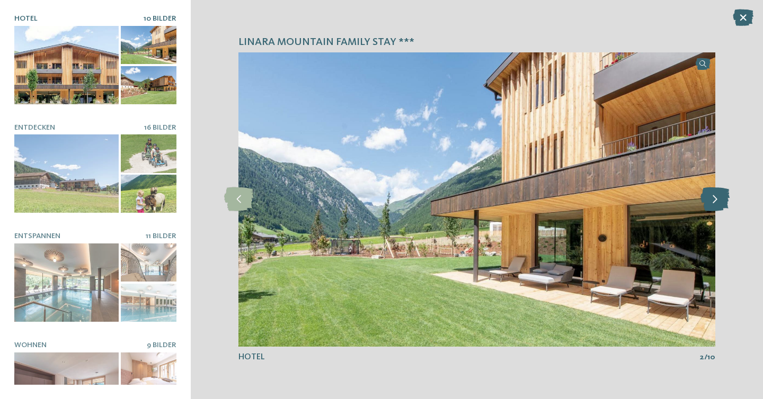
click at [712, 199] on icon at bounding box center [714, 199] width 29 height 24
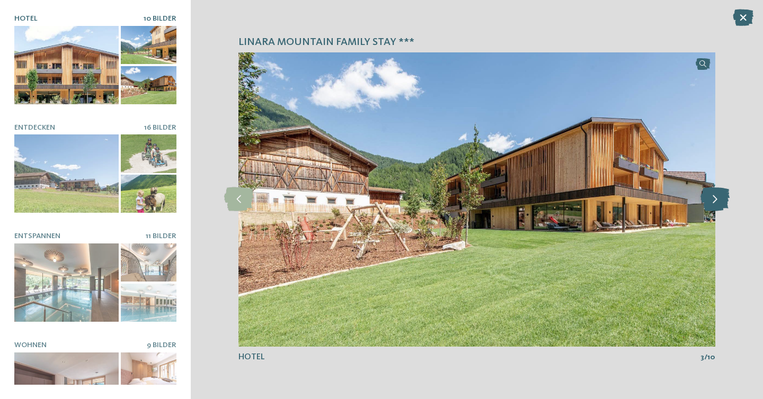
click at [712, 199] on icon at bounding box center [714, 199] width 29 height 24
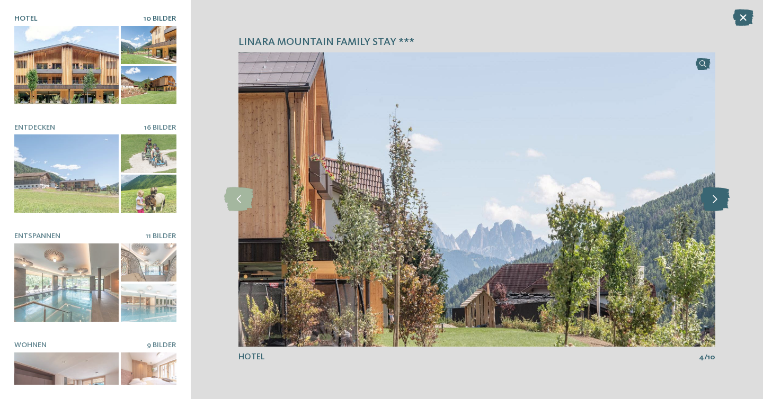
click at [712, 199] on icon at bounding box center [714, 199] width 29 height 24
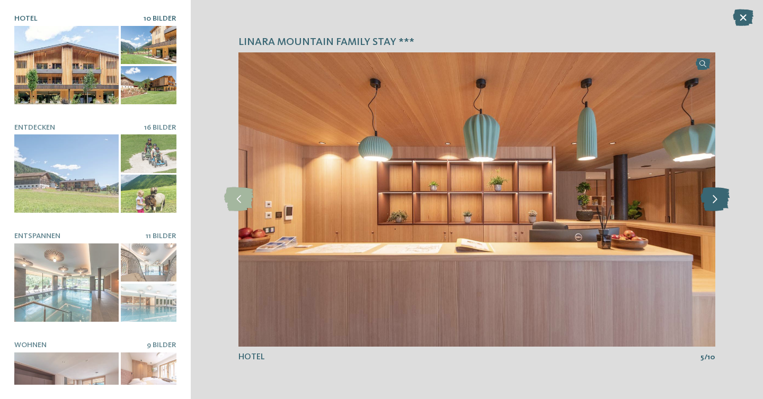
click at [712, 199] on icon at bounding box center [714, 199] width 29 height 24
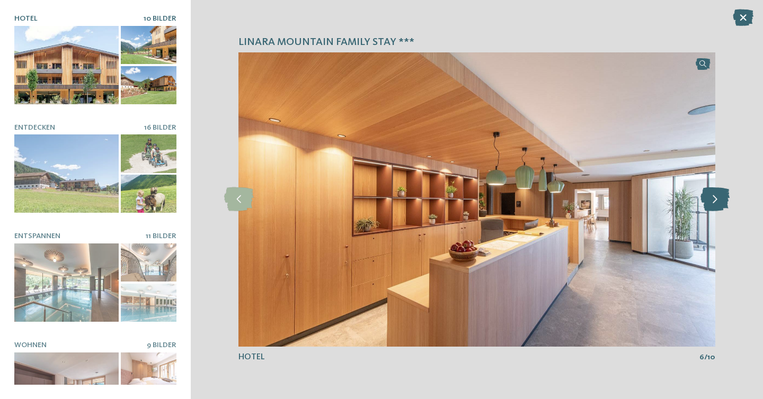
click at [712, 199] on icon at bounding box center [714, 199] width 29 height 24
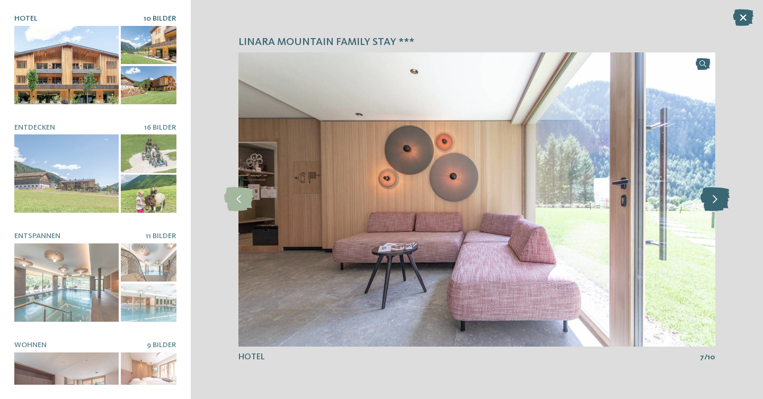
click at [712, 199] on icon at bounding box center [714, 199] width 29 height 24
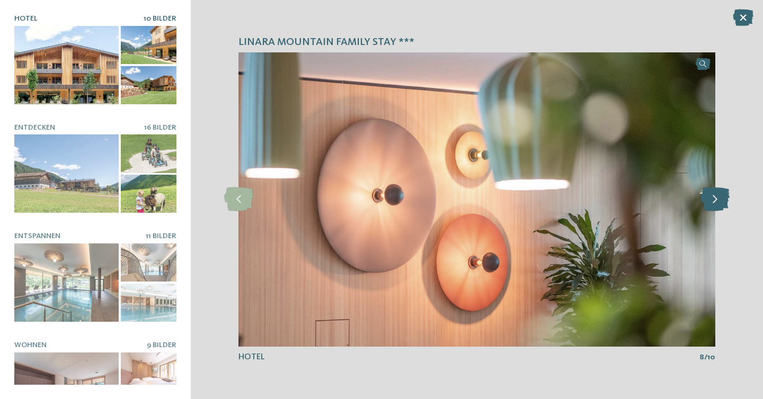
click at [712, 199] on icon at bounding box center [714, 199] width 29 height 24
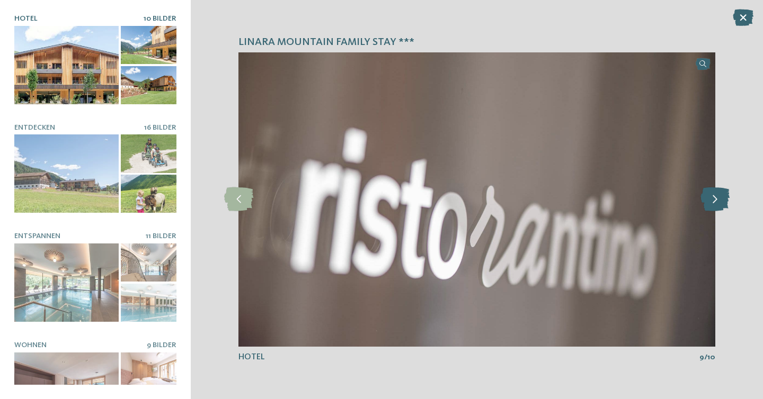
click at [712, 199] on icon at bounding box center [714, 199] width 29 height 24
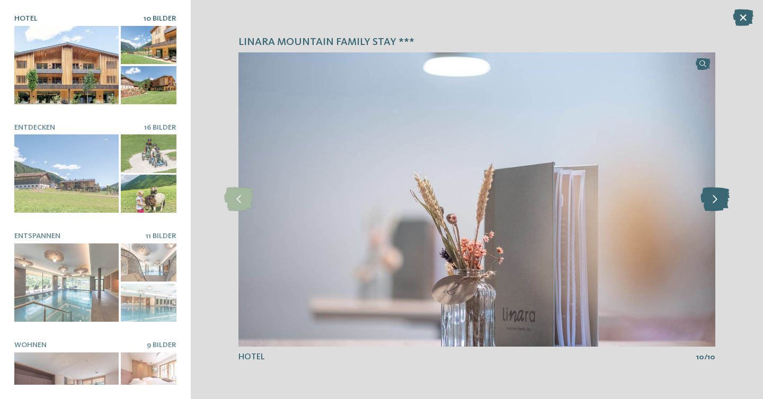
click at [712, 199] on icon at bounding box center [714, 199] width 29 height 24
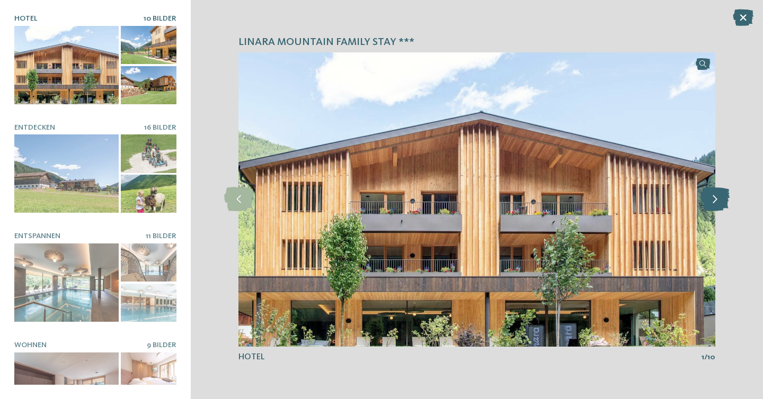
click at [712, 199] on icon at bounding box center [714, 199] width 29 height 24
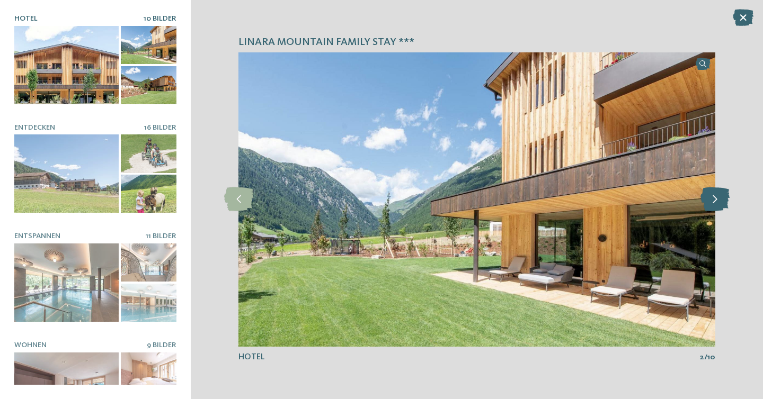
click at [712, 199] on icon at bounding box center [714, 199] width 29 height 24
